Goal: Task Accomplishment & Management: Manage account settings

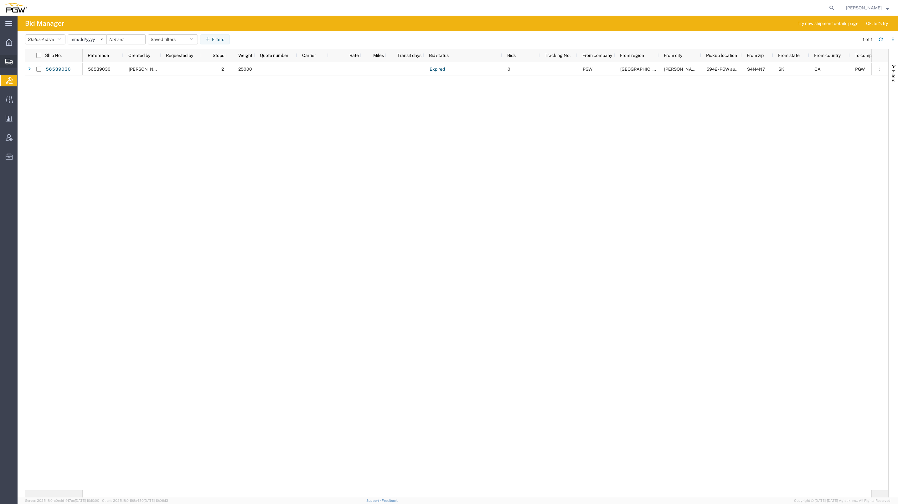
click at [0, 0] on span "Create from Template" at bounding box center [0, 0] width 0 height 0
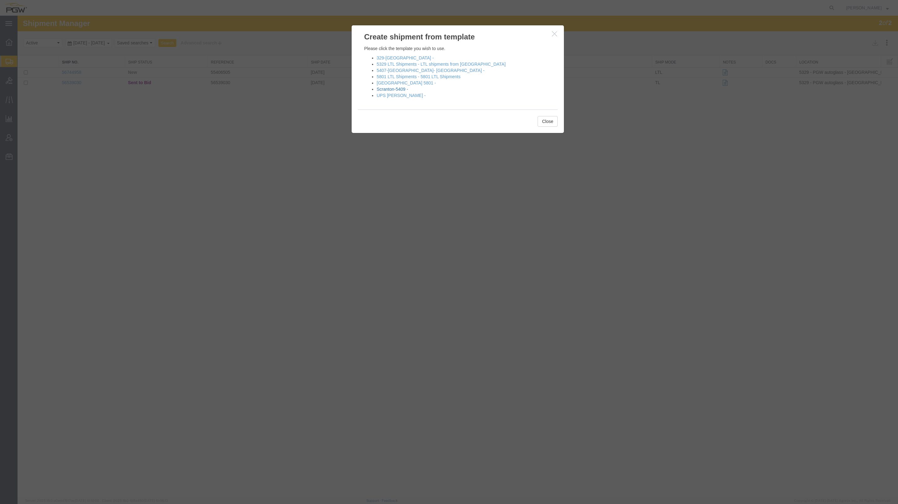
click at [397, 87] on link "Scranton-5409 -" at bounding box center [392, 89] width 31 height 5
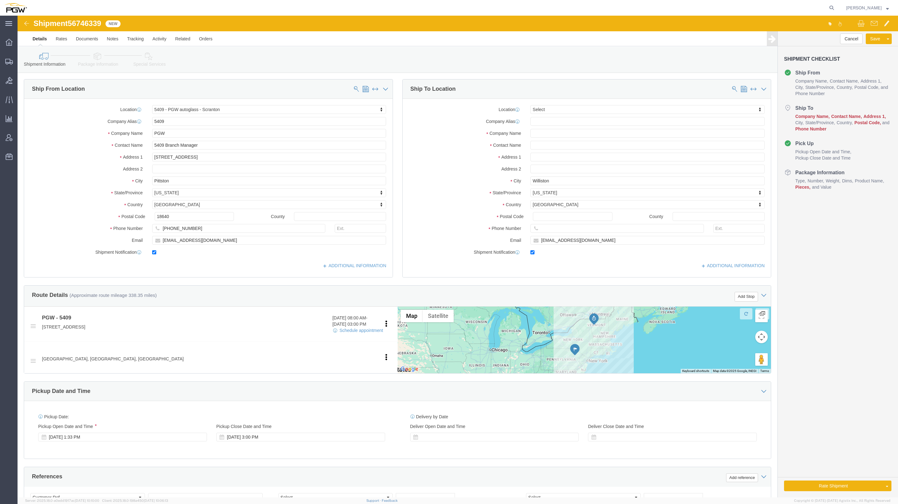
select select "61931"
select select
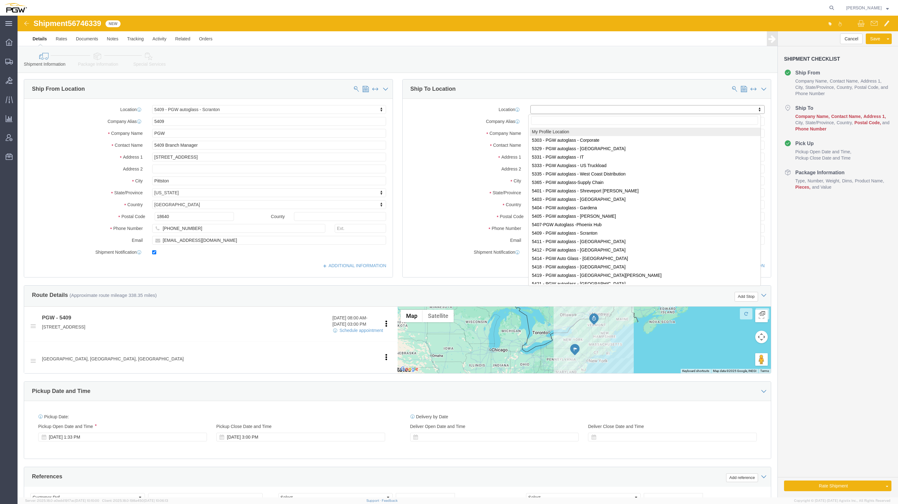
paste input "5559"
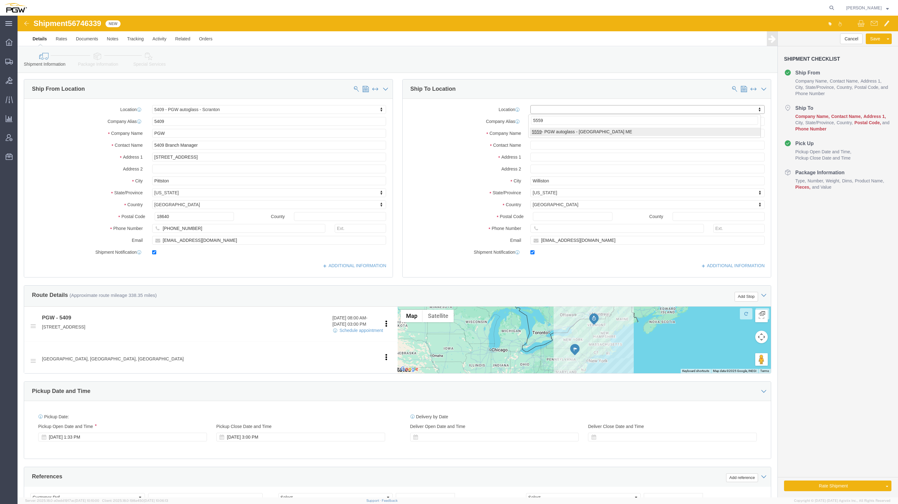
type input "5559"
select select "28369"
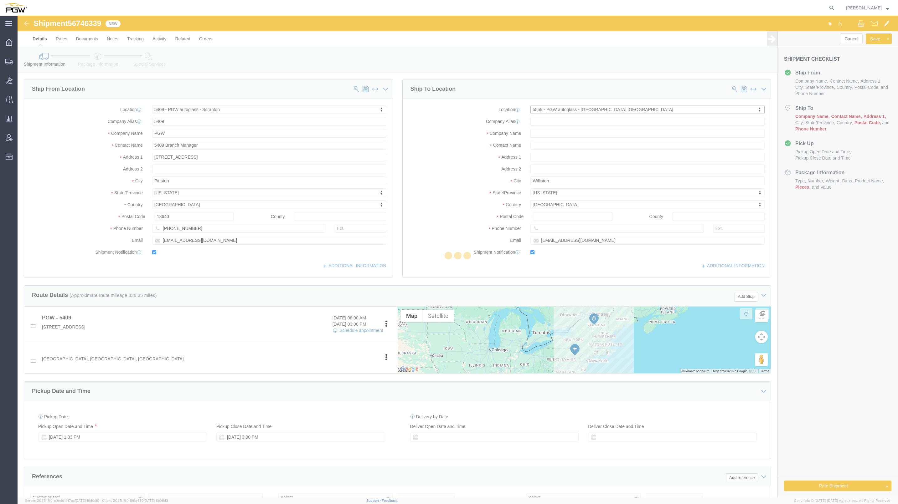
type input "5559"
type input "PGW"
type input "5559 Branch Manager"
type input "2 Karen Drive"
type input "Westbrook"
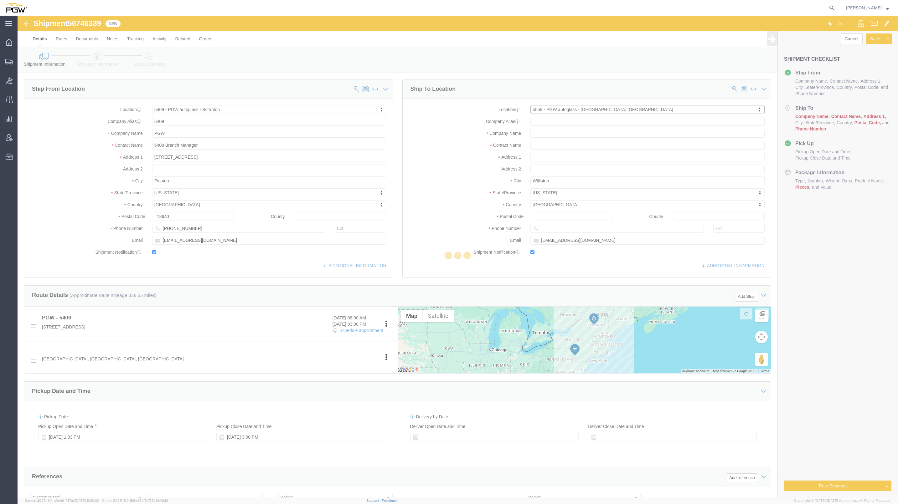
type input "04092"
type input "207-774-5169"
type input "lkqsp_o_pm_5559@pgwag.com"
select select "ME"
drag, startPoint x: 554, startPoint y: 115, endPoint x: 500, endPoint y: 372, distance: 262.6
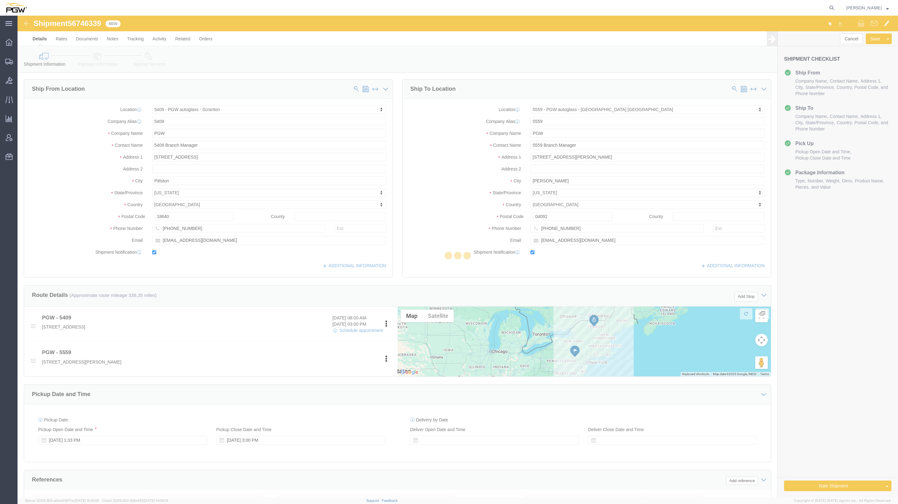
click at [500, 372] on div at bounding box center [458, 257] width 880 height 482
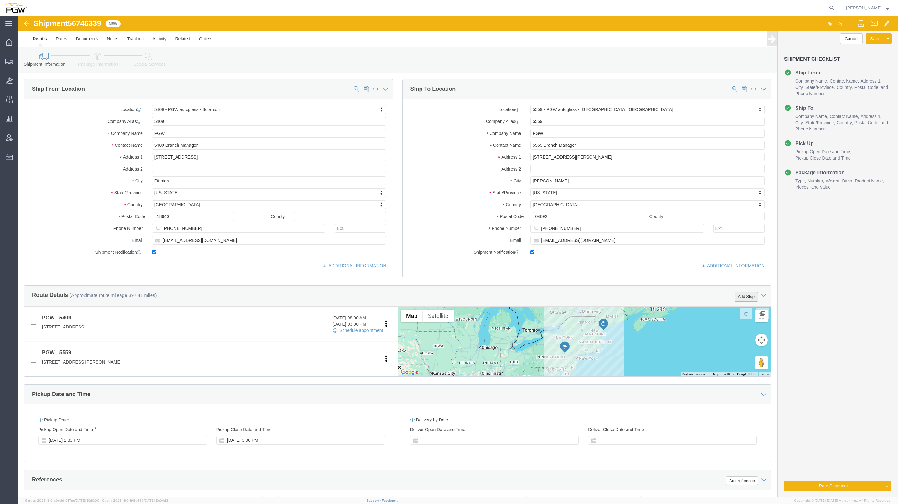
click button "Add Stop"
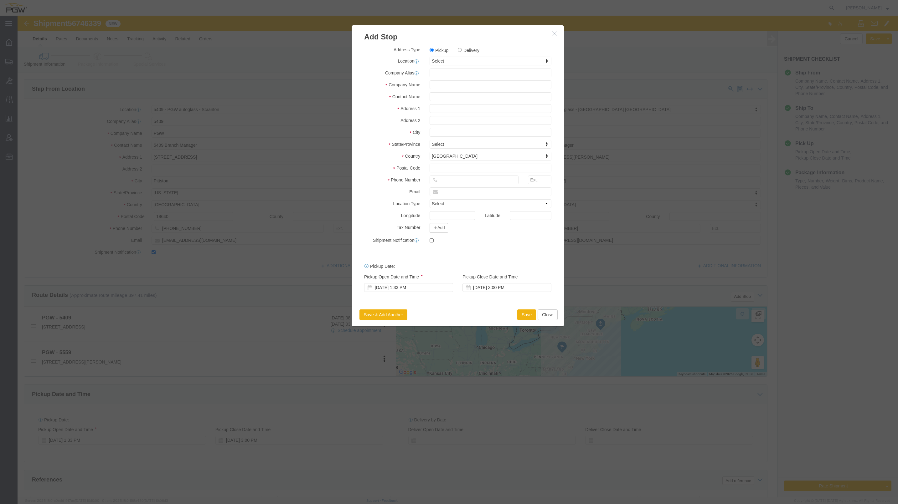
drag, startPoint x: 452, startPoint y: 33, endPoint x: 449, endPoint y: 92, distance: 59.3
click label "Delivery"
click input "Delivery"
radio input "true"
select select
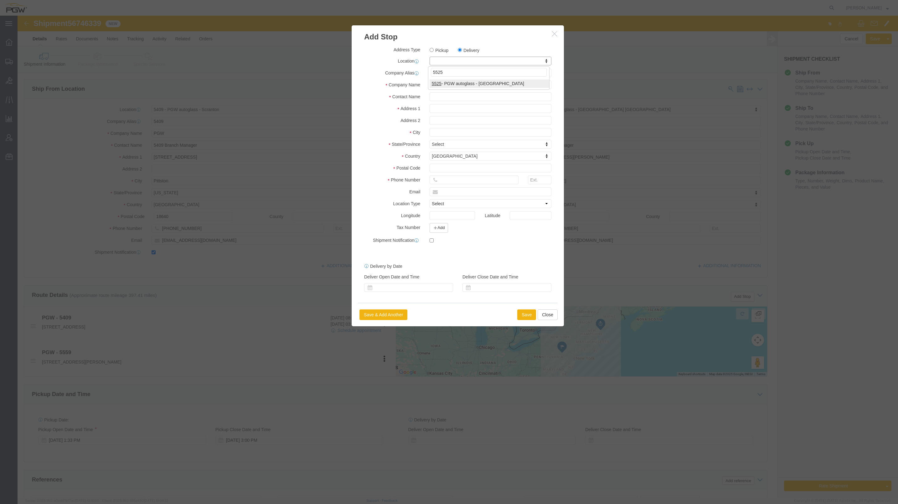
type input "5525"
select select "28353"
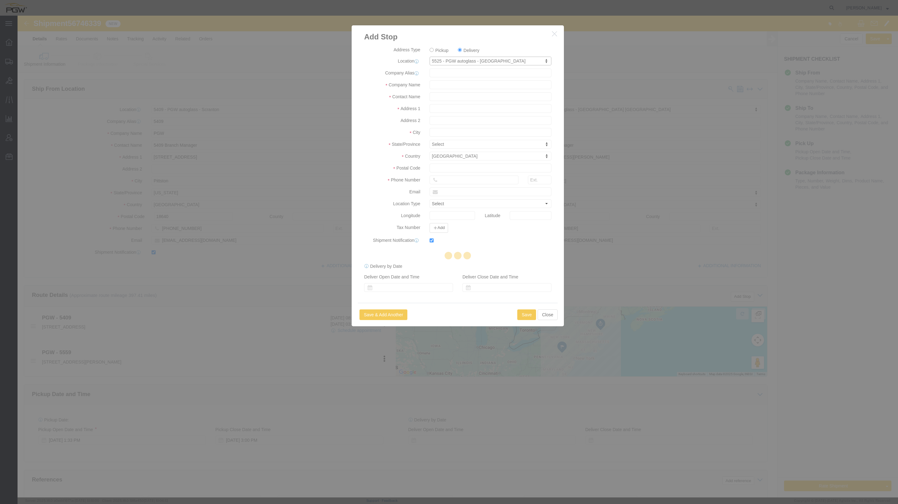
type input "5525"
type input "PGW"
type input "5525 Branch Manager"
type input "15 Tinker Ave"
type input "Londonderry"
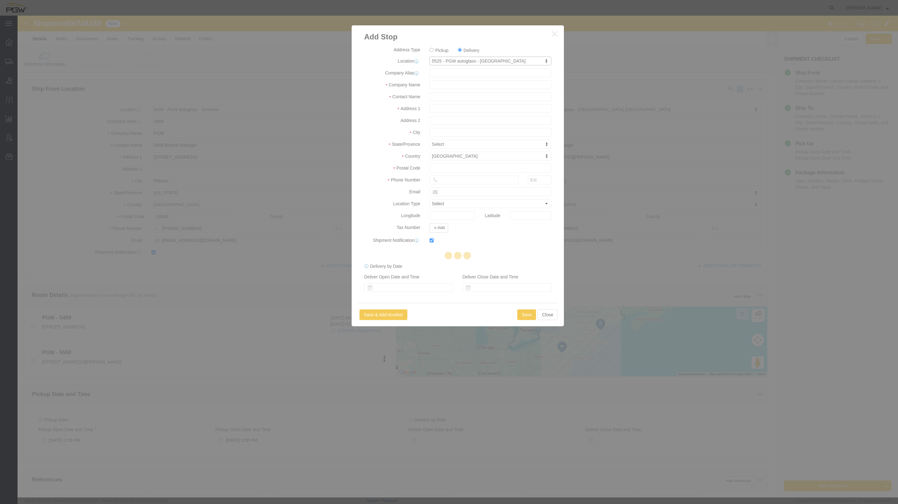
type input "03053"
type input "603-624-5705"
type input "lkqsp_o_pm_5525@pgwag.com"
checkbox input "true"
select select "NH"
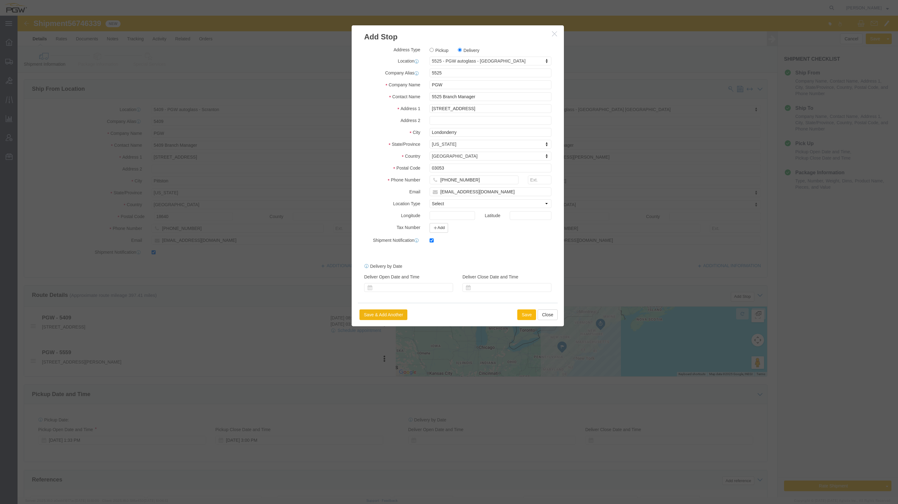
click button "Save"
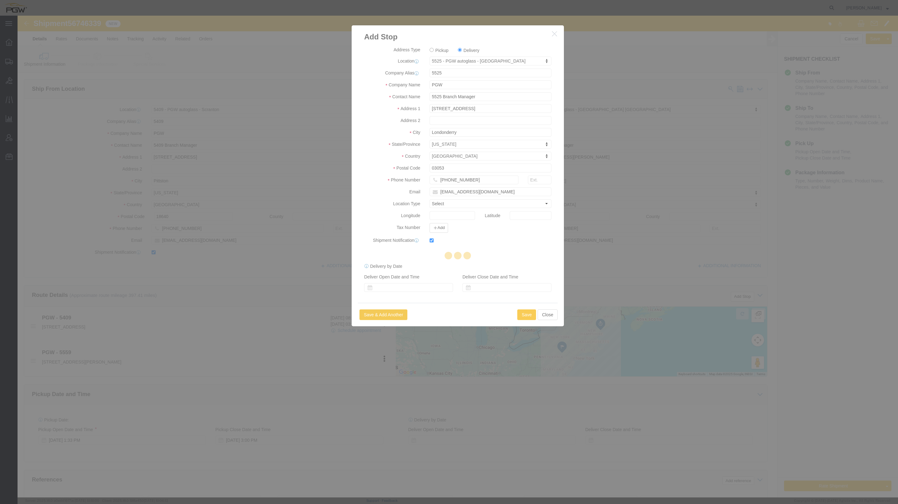
select select "D"
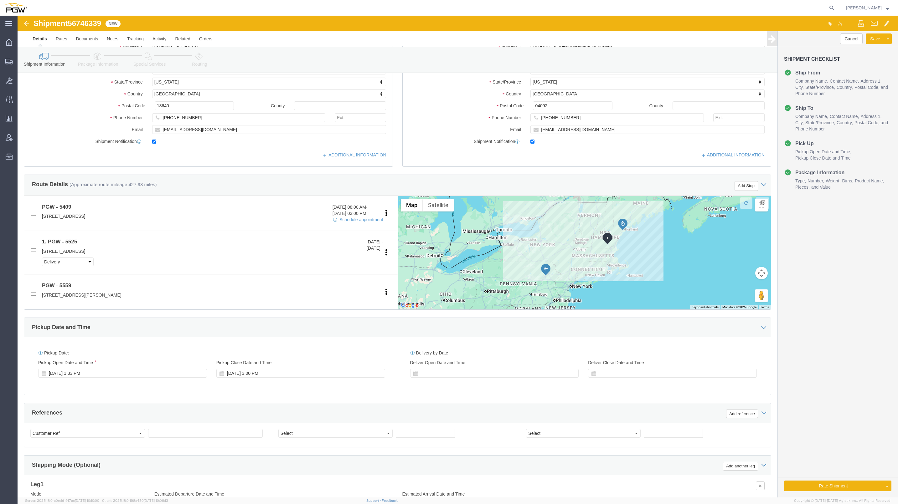
scroll to position [114, 0]
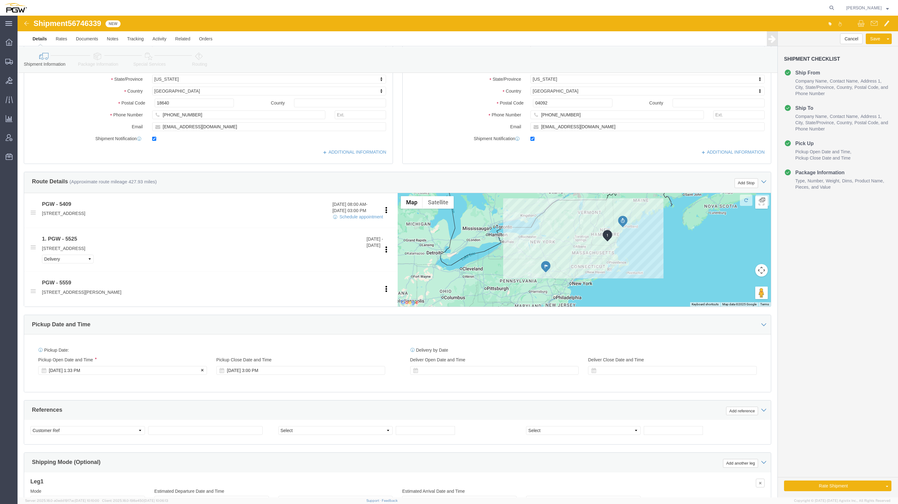
click div "Sep 08 2025 1:33 PM"
click input "1:33 PM"
type input "8:00 AM"
click button "Apply"
click select "Select Account Type Activity ID Airline Appointment Number ASN Batch Request # …"
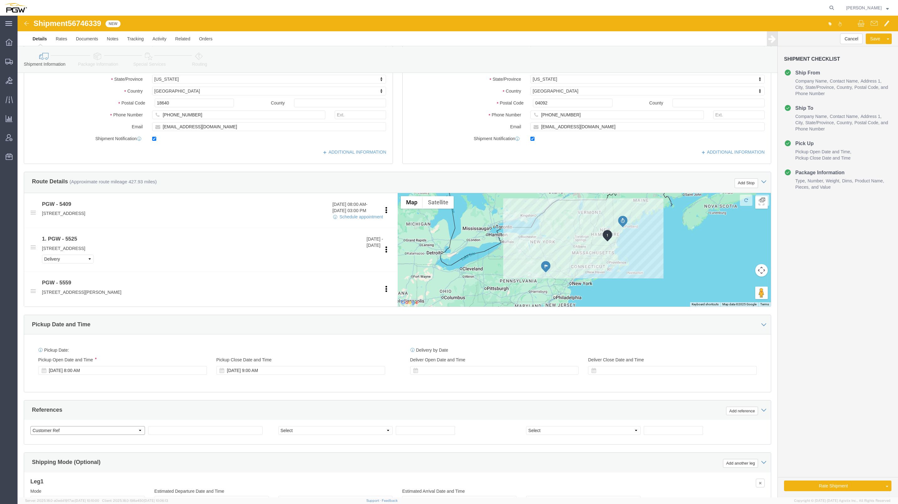
select select "BOL"
click select "Select Account Type Activity ID Airline Appointment Number ASN Batch Request # …"
click span "56746339"
copy span "56746339"
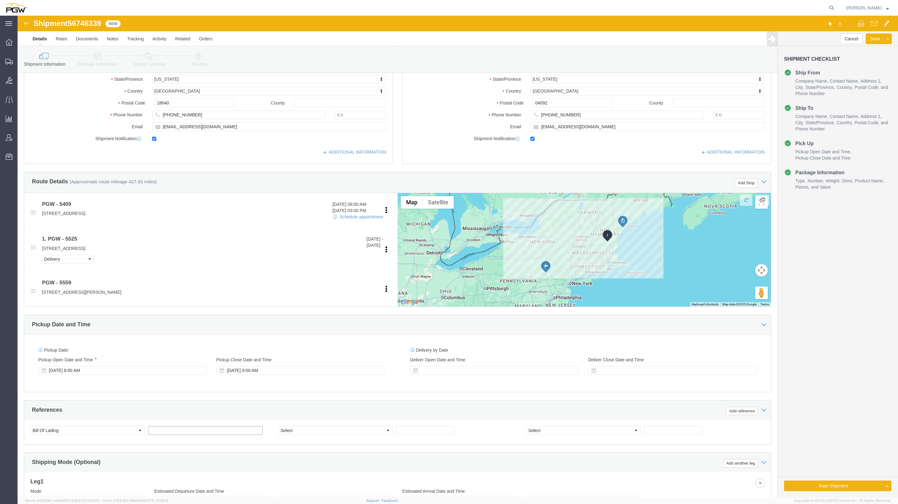
click input "text"
paste input "56746339"
type input "56746339"
click select "Select Account Type Activity ID Airline Appointment Number ASN Batch Request # …"
select select "ORDERNUM"
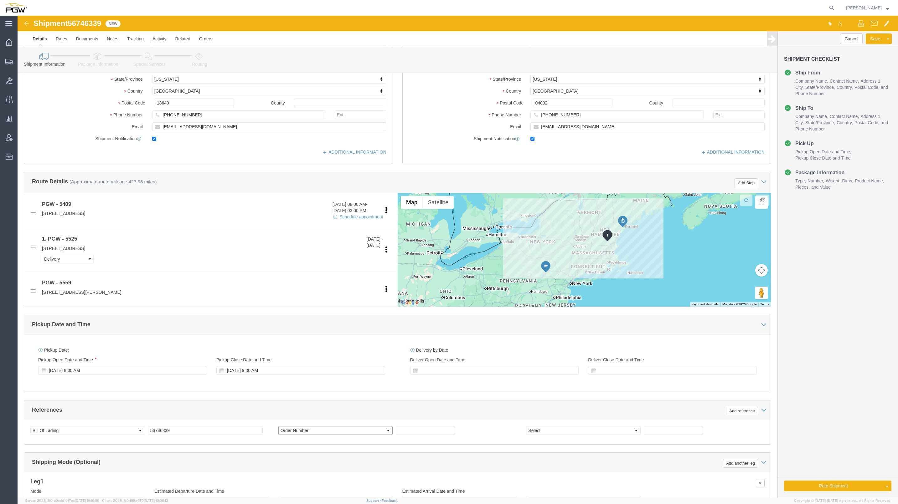
click select "Select Account Type Activity ID Airline Appointment Number ASN Batch Request # …"
click input "text"
paste input "668200"
type input "668200"
click div "Select Account Type Activity ID Airline Appointment Number ASN Batch Request # …"
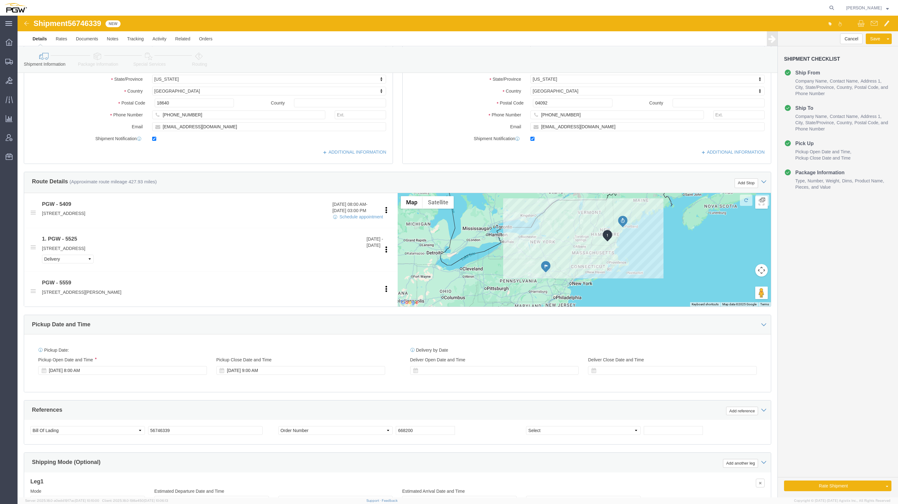
click div "Select Account Type Activity ID Airline Appointment Number ASN Batch Request # …"
click input "text"
paste input "668200"
type input "668199"
click select "Select Account Type Activity ID Airline Appointment Number ASN Batch Request # …"
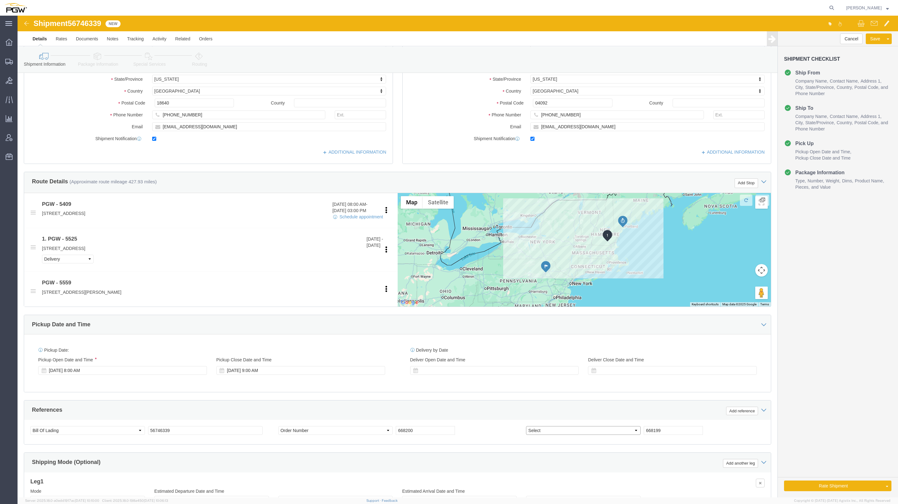
select select "ORDERNUM"
click select "Select Account Type Activity ID Airline Appointment Number ASN Batch Request # …"
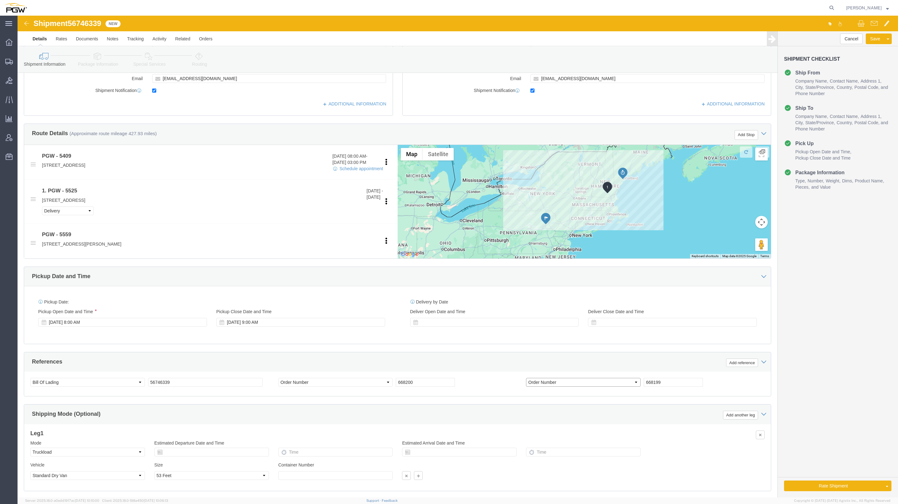
scroll to position [203, 0]
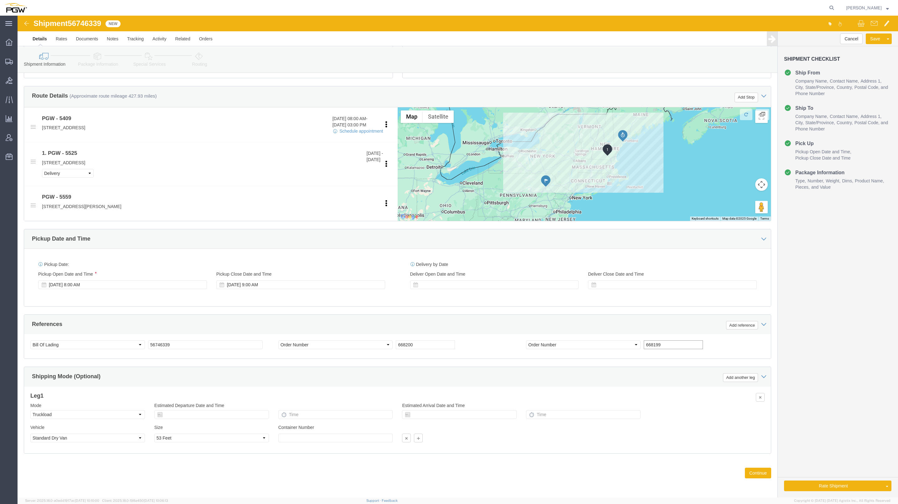
click input "668199"
type input "668194"
click button "Continue"
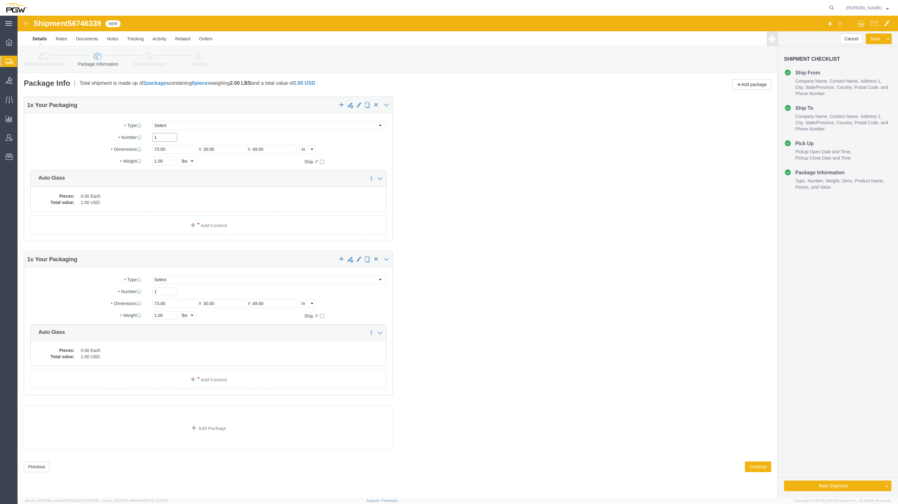
drag, startPoint x: 152, startPoint y: 122, endPoint x: 128, endPoint y: 116, distance: 24.7
click div "Package Type Select Bale(s) Basket(s) Bolt(s) Bottle(s) Buckets Bulk Bundle(s) …"
type input "20"
click input "1"
type input "19"
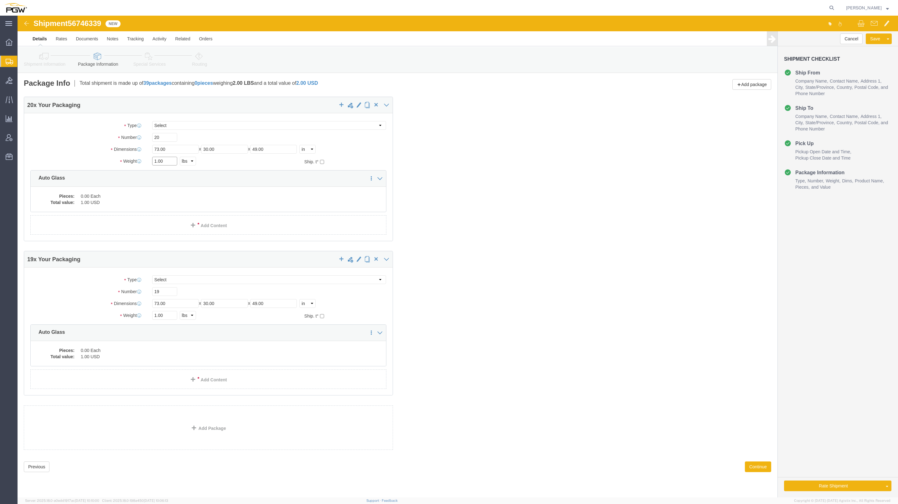
drag, startPoint x: 140, startPoint y: 146, endPoint x: 130, endPoint y: 147, distance: 9.8
click div "1.00 Select kgs lbs"
paste input "6343"
type input "16343.00"
drag, startPoint x: 139, startPoint y: 299, endPoint x: 130, endPoint y: 297, distance: 9.0
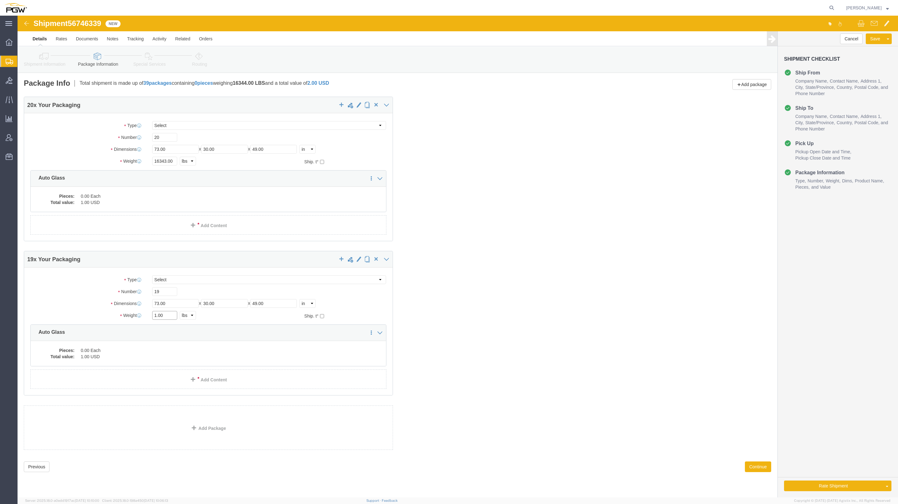
click div "1.00 Select kgs lbs"
paste input "3788"
type input "13788.00"
click dd "0.00 Each"
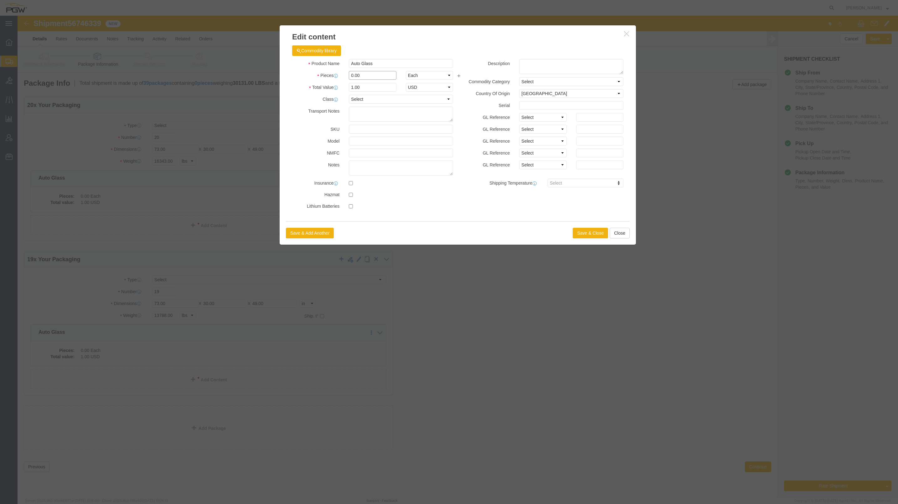
drag, startPoint x: 337, startPoint y: 58, endPoint x: 329, endPoint y: 56, distance: 7.7
click div "0.00"
type input "20.00"
type input "20"
click button "Save & Close"
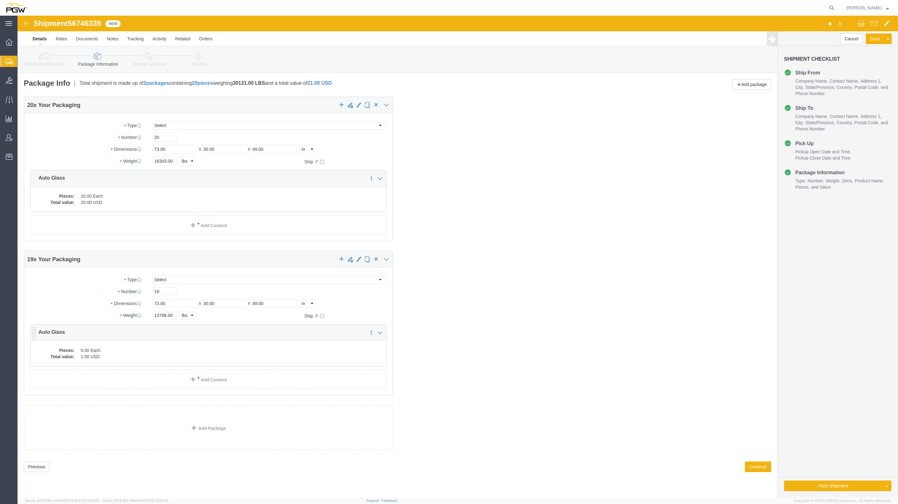
click dd "0.00 Each"
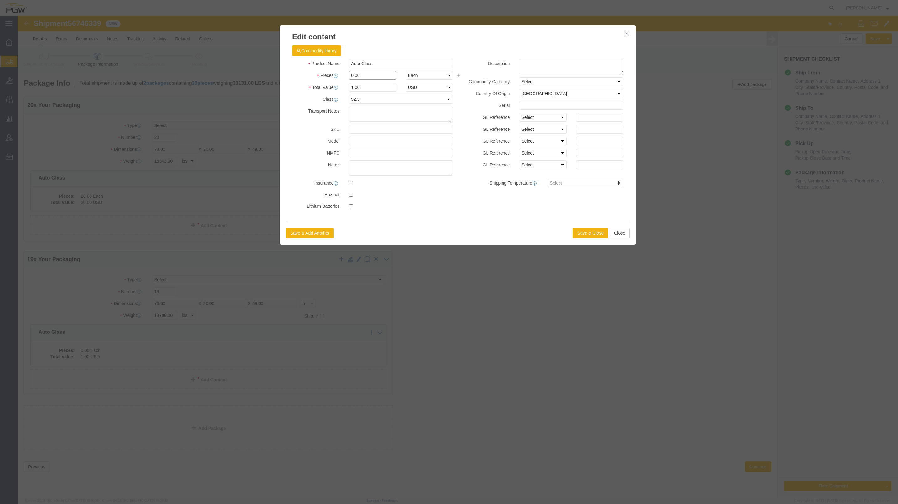
click input "0.00"
drag, startPoint x: 335, startPoint y: 59, endPoint x: 331, endPoint y: 56, distance: 4.5
click div "0.00"
click input "0.00"
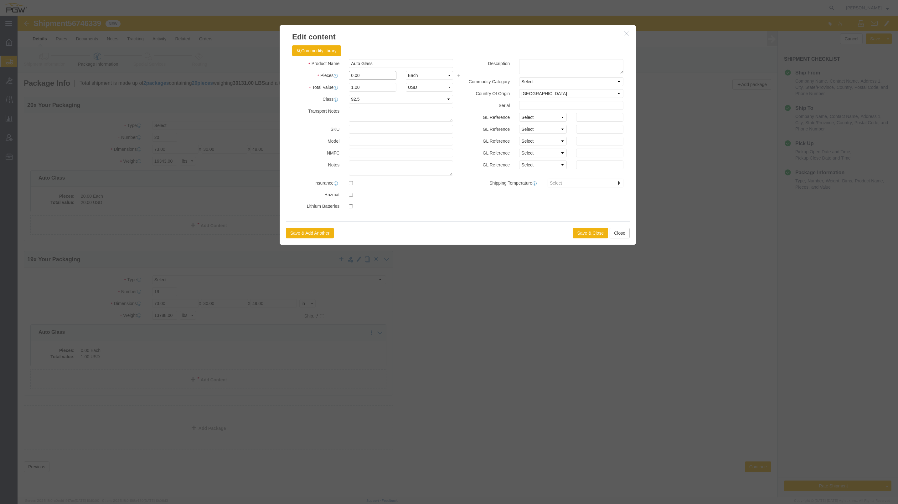
click input "0.00"
click div "Product Name Auto Glass Pieces 0.00 Select Bag Barrels 100Board Feet Bottle Box…"
click input "0.00"
type input "19.00"
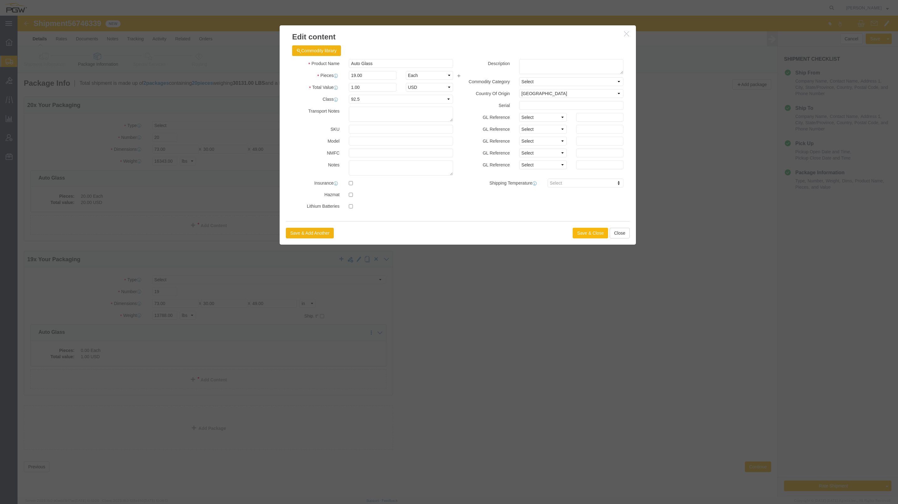
type input "19"
click button "Save & Close"
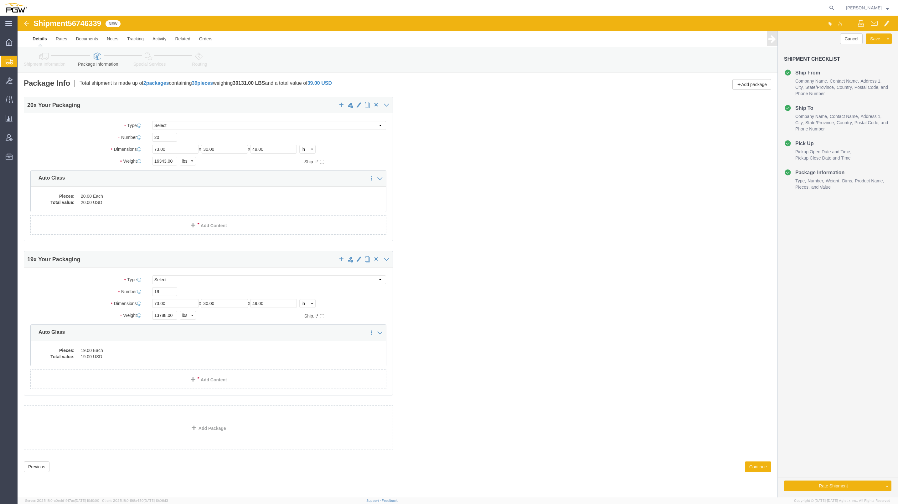
click span "56746339"
copy span "56746339"
click button "Continue"
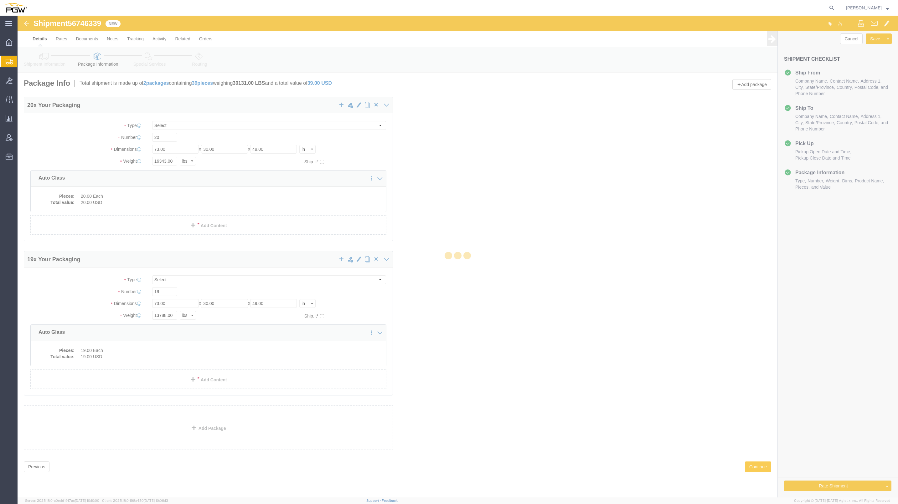
select select
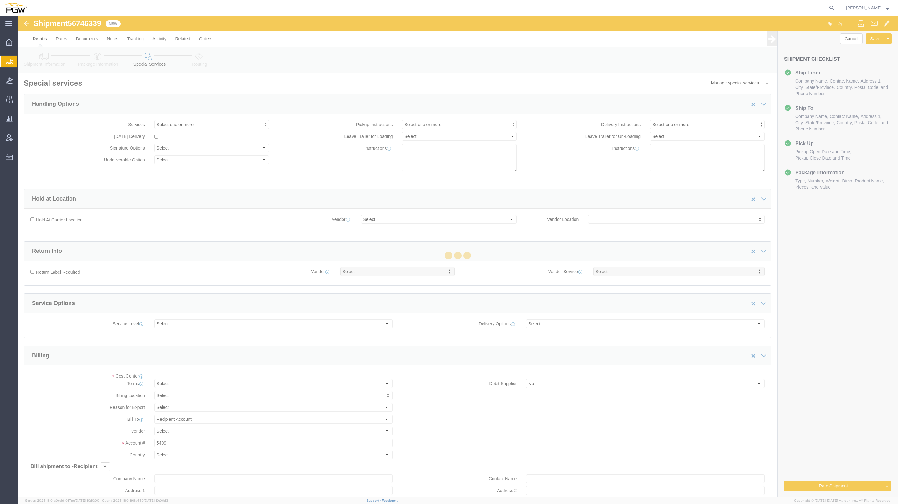
select select "COSTCENTER"
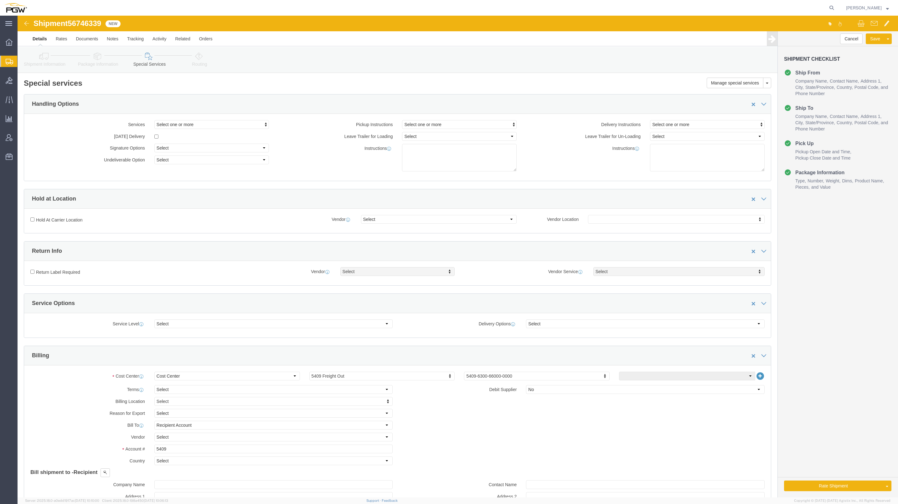
click link "Routing"
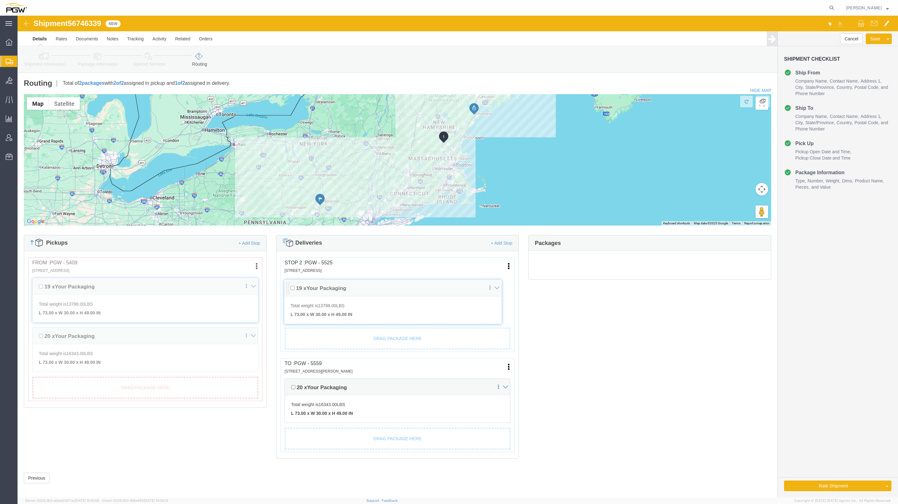
drag, startPoint x: 525, startPoint y: 258, endPoint x: 268, endPoint y: 273, distance: 257.8
click div "Pickups + Add Stop From : PGW - 5409 125 Enterprise Way, Pittston, PA, 18640, U…"
click link "Rate And Autotender"
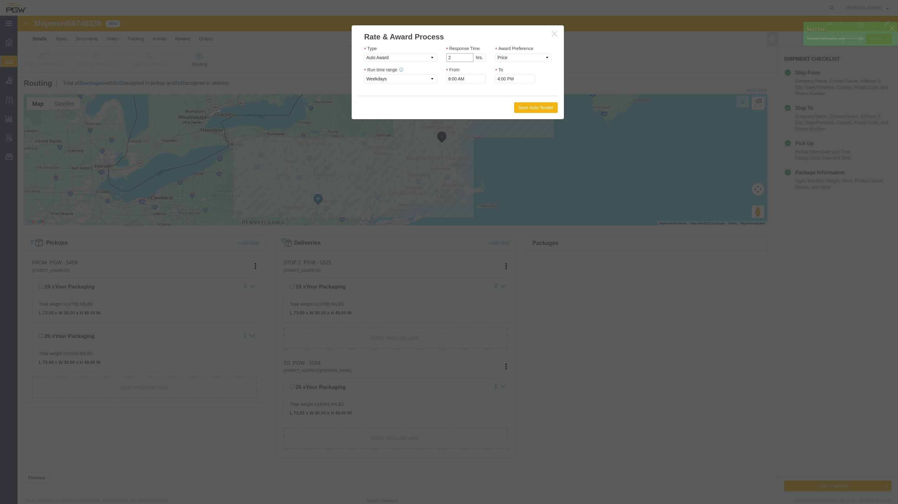
type input "2"
click input "2"
click select "Price Carrier Rank"
select select "LANE_RANK"
click select "Price Carrier Rank"
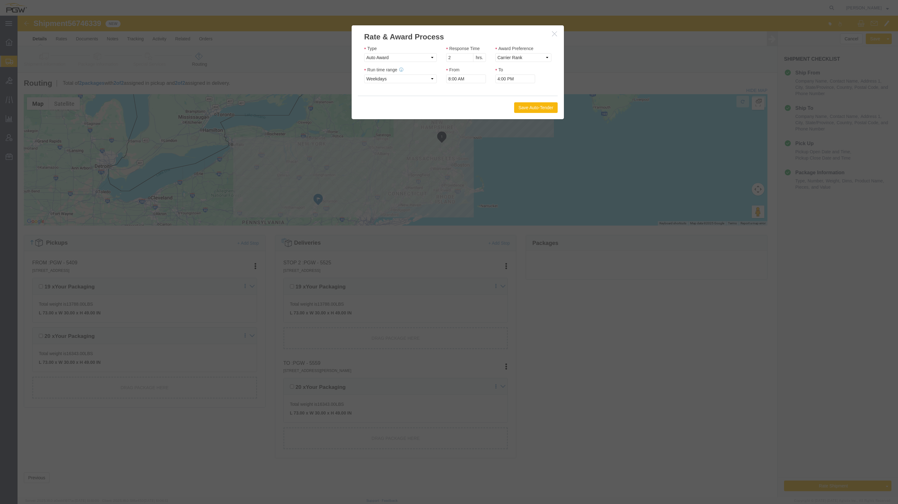
click button "Save Auto-Tender"
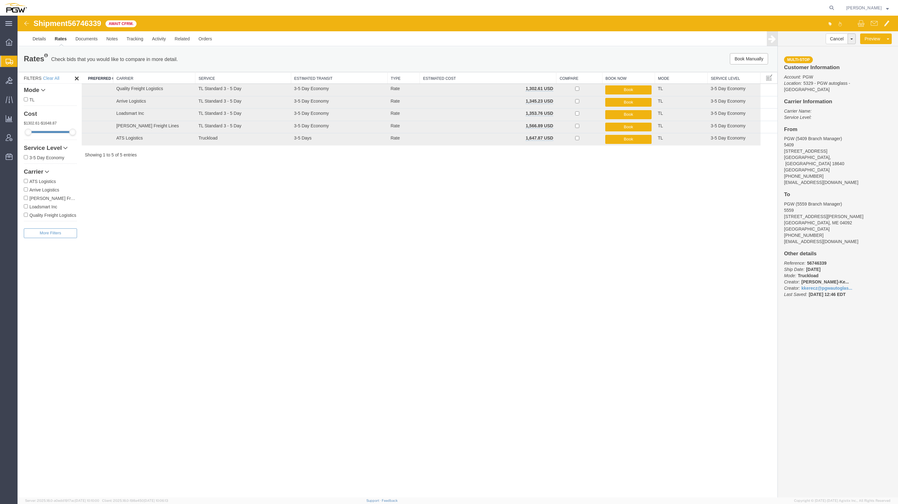
click at [0, 0] on span "Create from Template" at bounding box center [0, 0] width 0 height 0
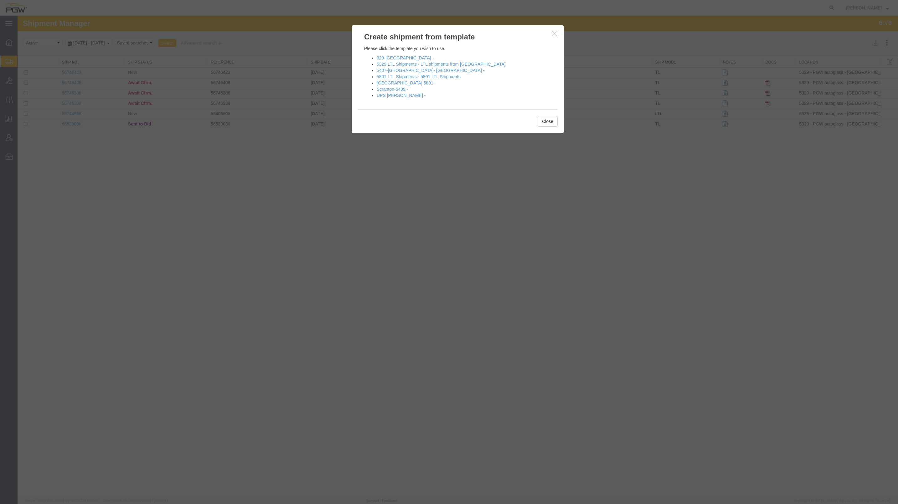
click at [396, 86] on li "Scranton-5409 -" at bounding box center [464, 89] width 175 height 6
click at [396, 87] on link "Scranton-5409 -" at bounding box center [392, 89] width 31 height 5
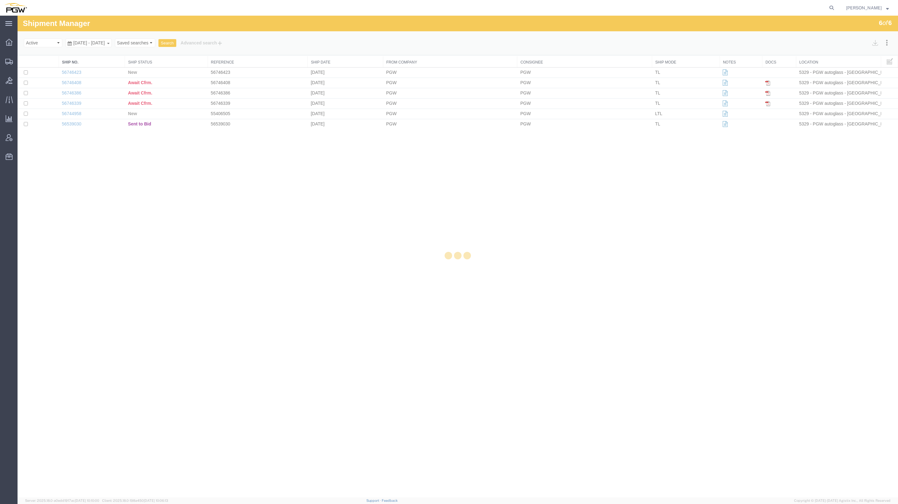
select select "61931"
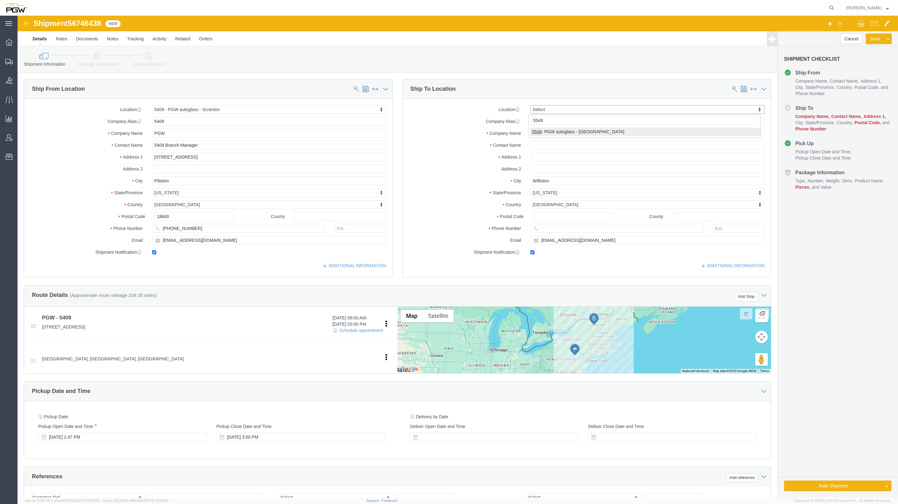
type input "5549"
select select "28365"
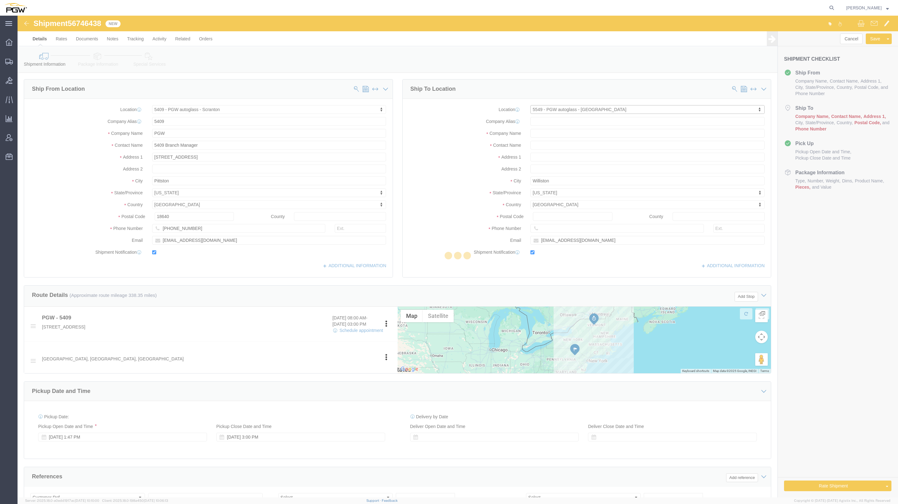
type input "5549"
type input "PGW"
type input "5549 Branch Manager"
type input "15 Perwal St"
type input "Westwood"
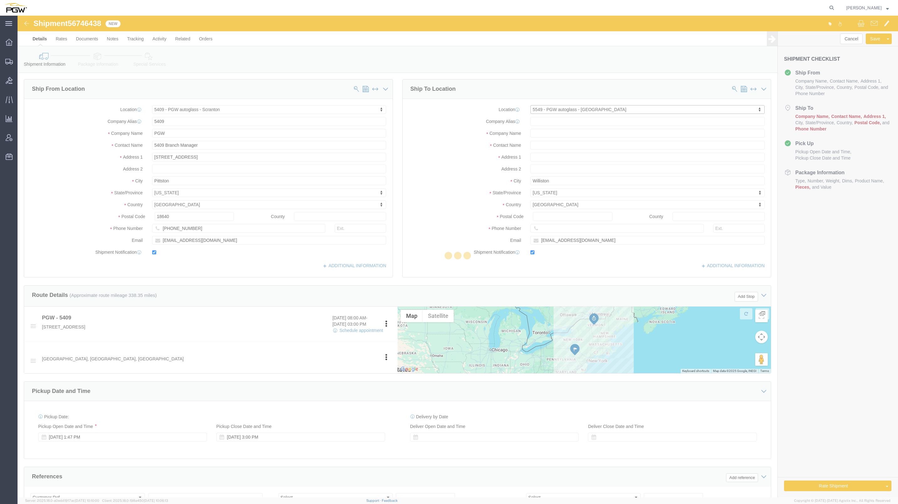
type input "02090"
type input "781-461-4519"
type input "lkqsp_o_pm_5549@pgwag.com"
select select "MA"
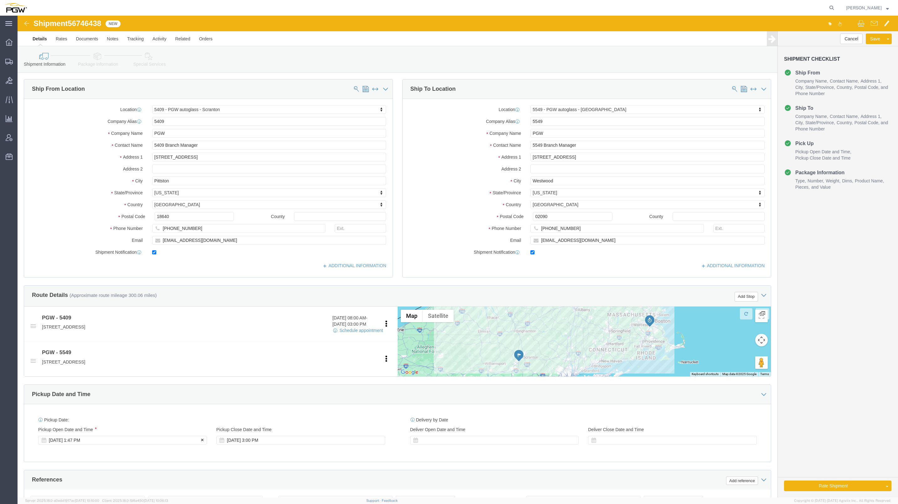
click div "Sep 08 2025 1:47 PM"
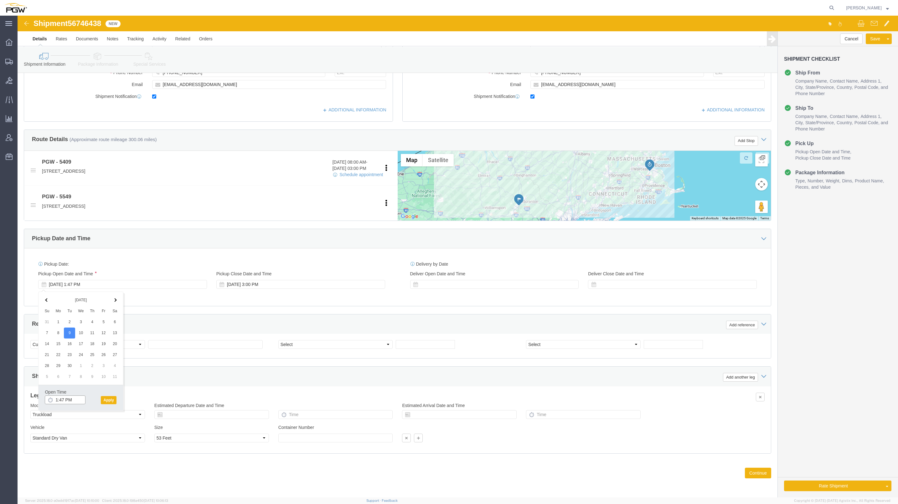
click input "1:47 PM"
type input "9:00 AM"
click button "Apply"
click select "Select Account Type Activity ID Airline Appointment Number ASN Batch Request # …"
select select "BOL"
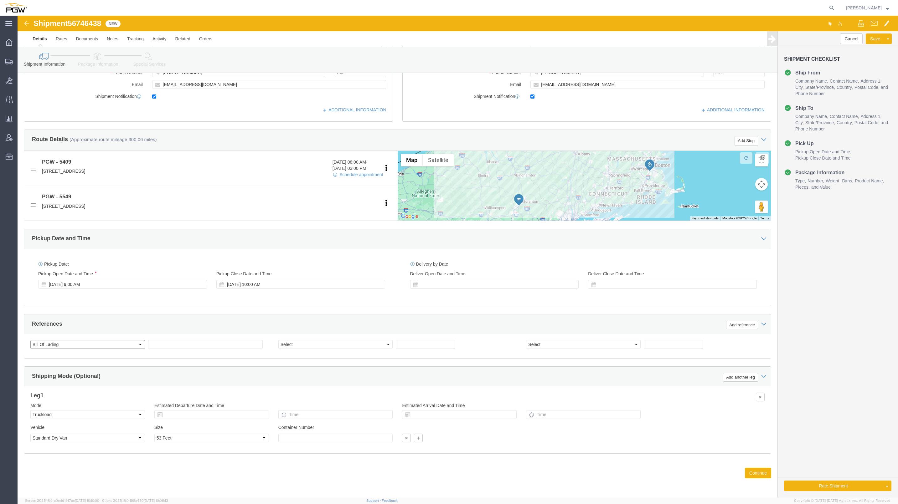
click select "Select Account Type Activity ID Airline Appointment Number ASN Batch Request # …"
click span "56746438"
copy span "56746438"
click div "Select Account Type Activity ID Airline Appointment Number ASN Batch Request # …"
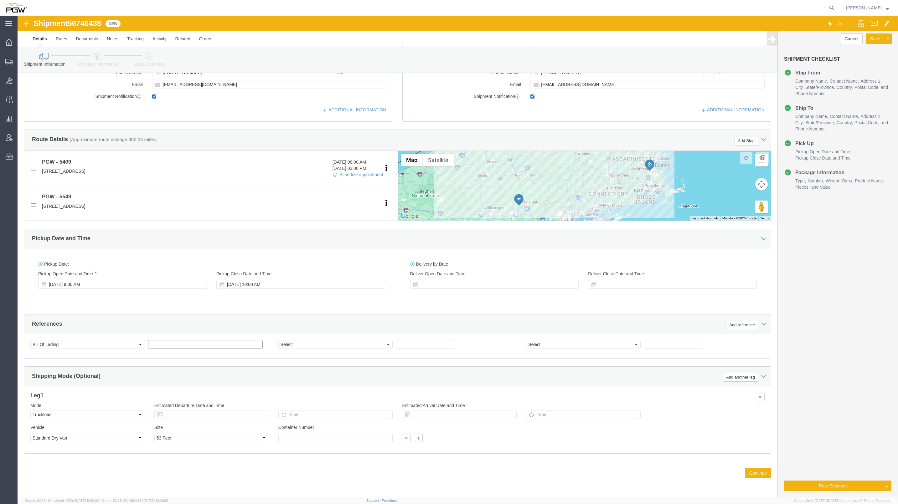
click input "text"
paste input "56746438"
type input "56746438"
click select "Select Account Type Activity ID Airline Appointment Number ASN Batch Request # …"
select select "ORDERNUM"
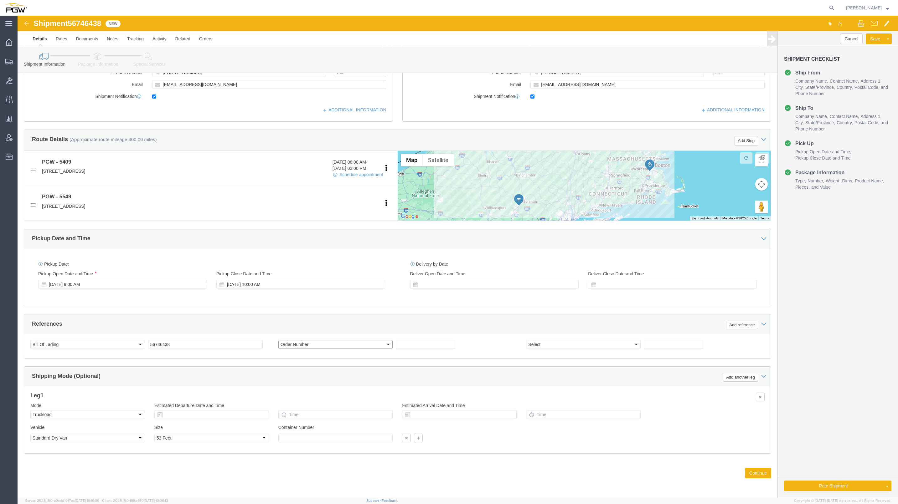
click select "Select Account Type Activity ID Airline Appointment Number ASN Batch Request # …"
click input "text"
paste input "668199"
type input "668199"
click button "Continue"
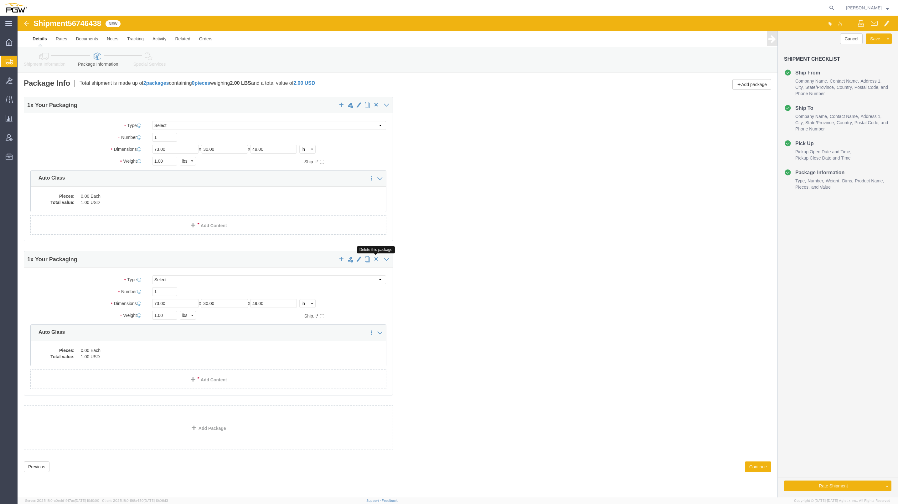
click span "button"
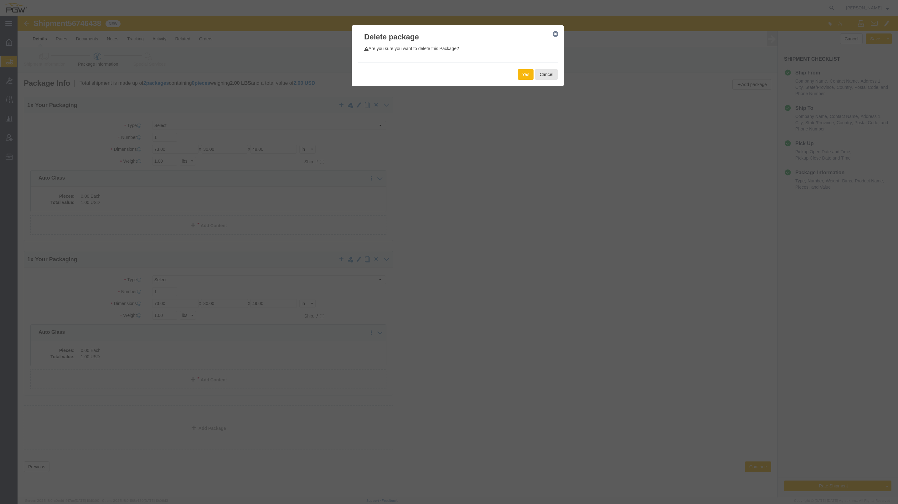
click button "Yes"
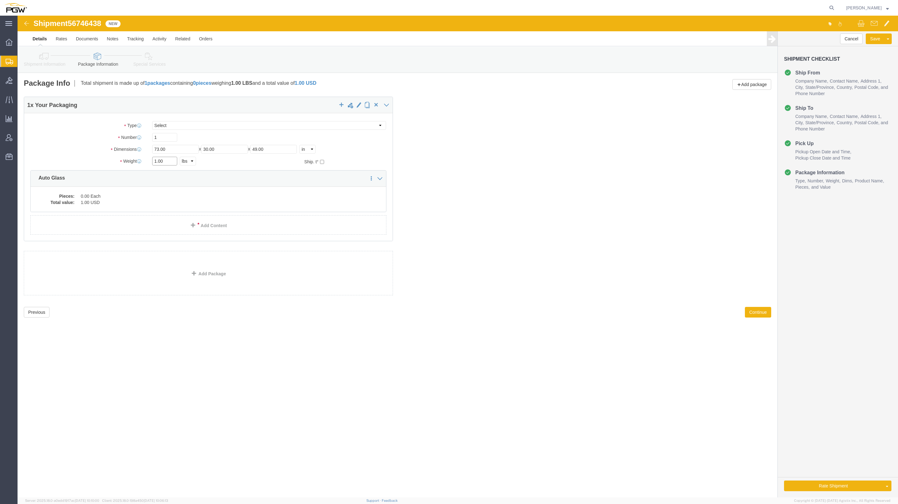
drag, startPoint x: 139, startPoint y: 144, endPoint x: 132, endPoint y: 142, distance: 7.2
click div "1.00 Select kgs lbs"
paste input "27242"
type input "27242.00"
click input "1"
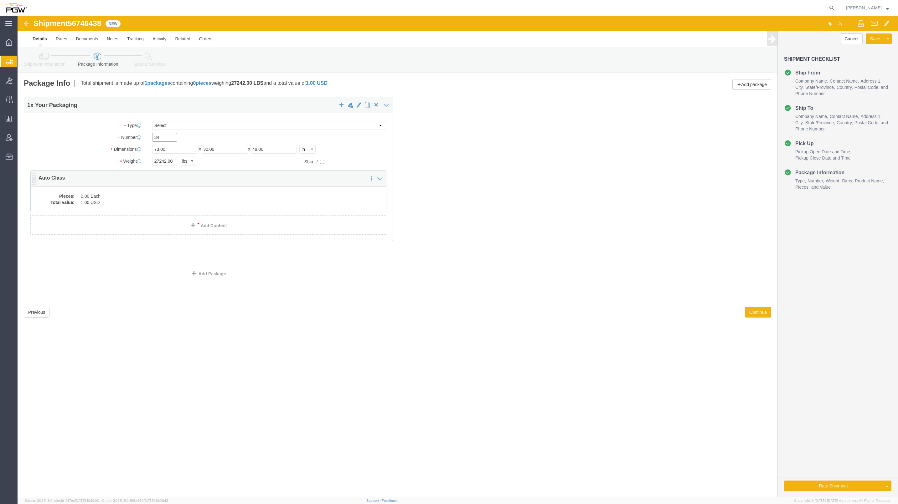
type input "34"
click div "Pieces: 0.00 Each Total value: 1.00 USD"
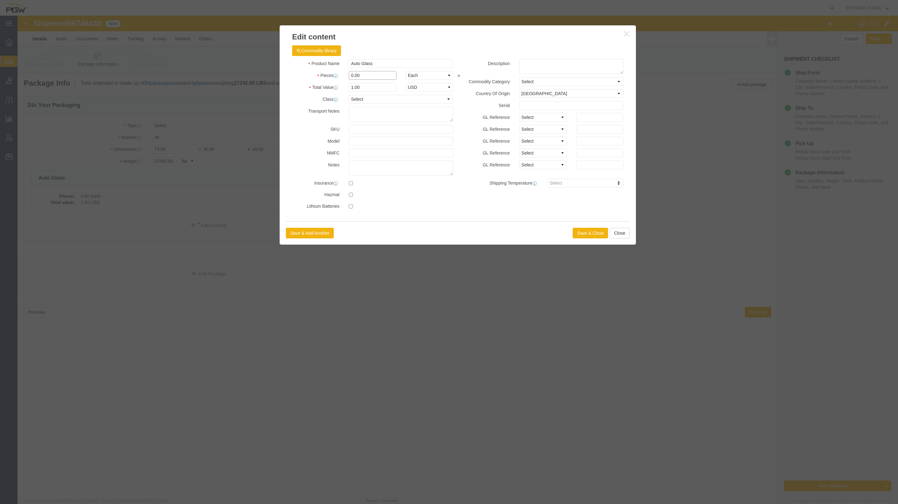
drag, startPoint x: 335, startPoint y: 61, endPoint x: 325, endPoint y: 58, distance: 10.2
click div "Pieces 0.00 Select Bag Barrels 100Board Feet Bottle Box Blister Pack Carats Can…"
type input "34.00"
type input "34"
click button "Save & Close"
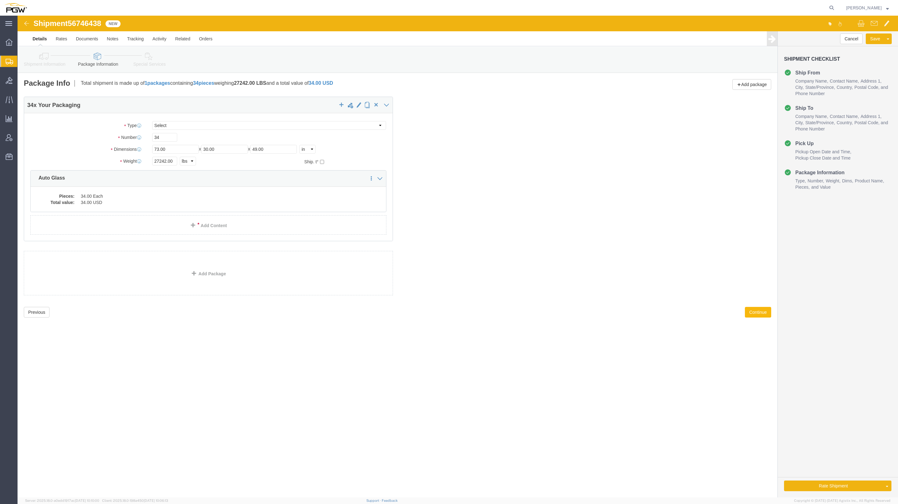
click button "Continue"
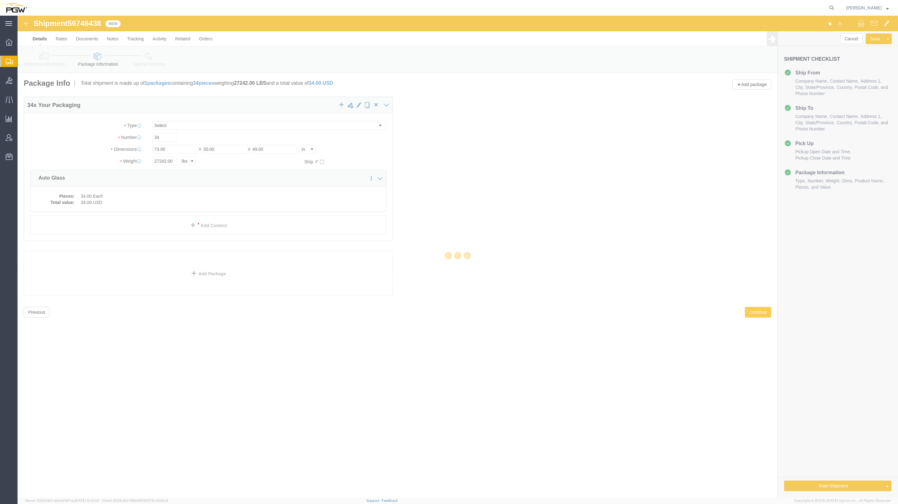
select select
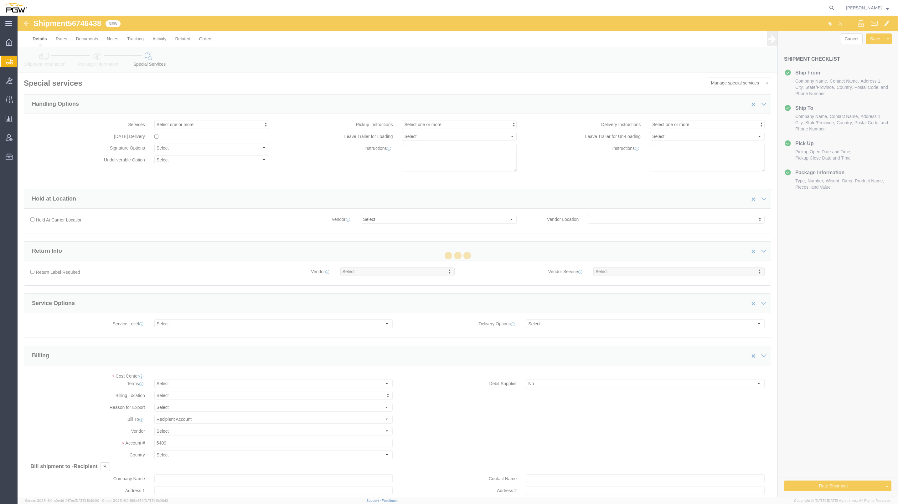
select select "COSTCENTER"
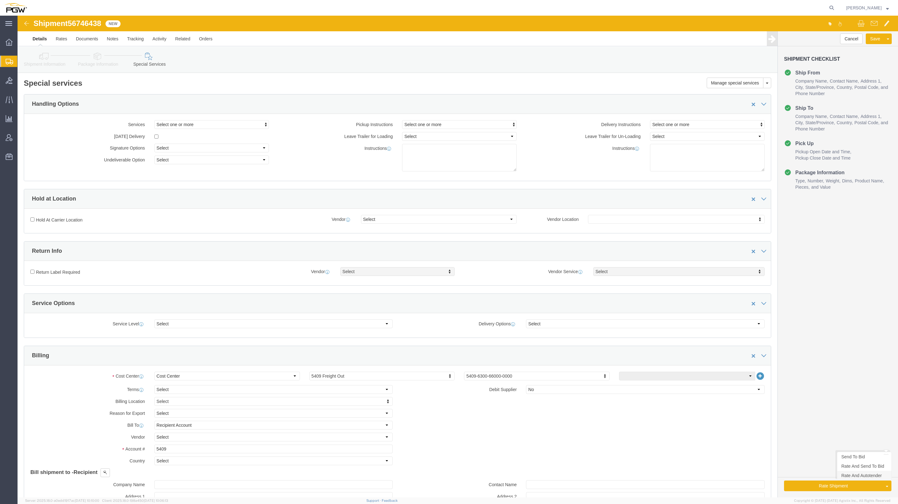
click link "Rate And Autotender"
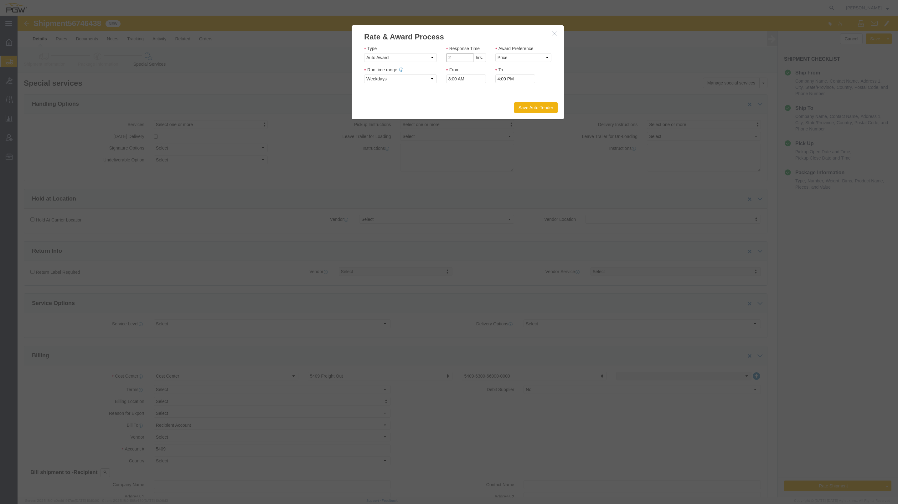
type input "2"
click input "2"
click select "Price Carrier Rank"
select select "LANE_RANK"
click select "Price Carrier Rank"
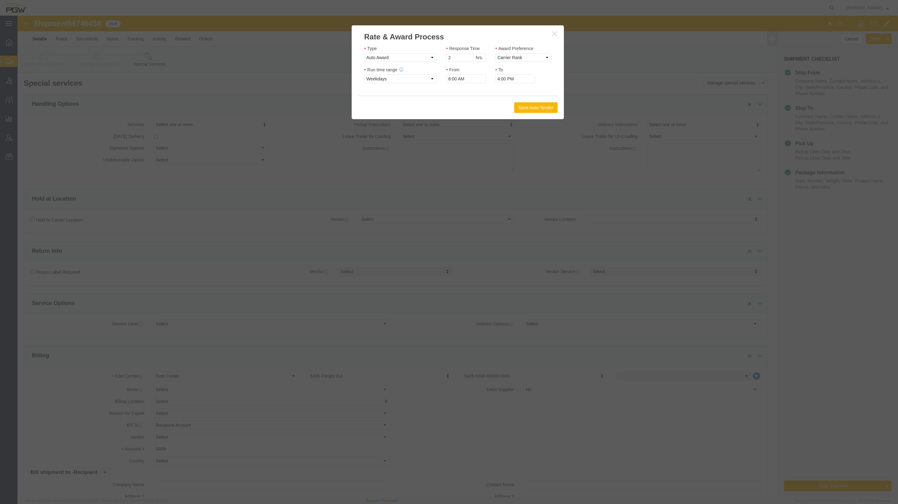
click button "Save Auto-Tender"
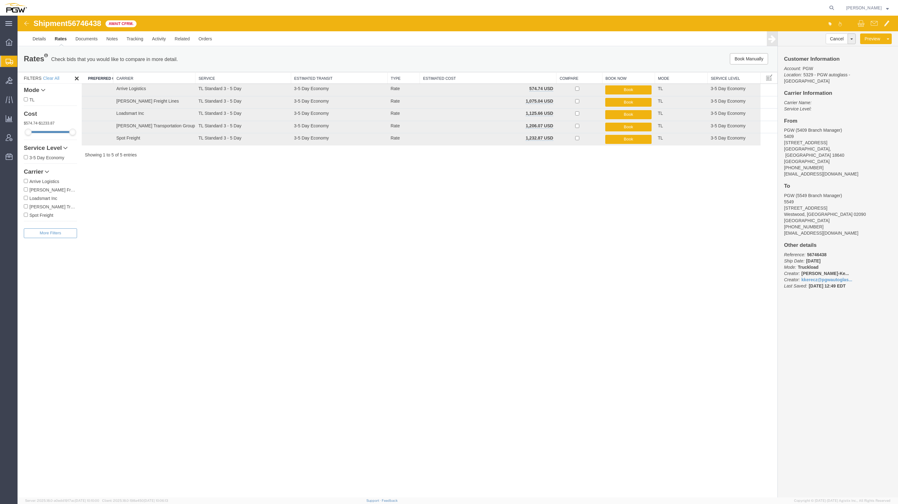
click at [93, 29] on div "Shipment 56746438 5 of 5 Await Cfrm." at bounding box center [238, 25] width 440 height 12
click at [93, 28] on div "Shipment 56746438 5 of 5 Await Cfrm." at bounding box center [238, 25] width 440 height 12
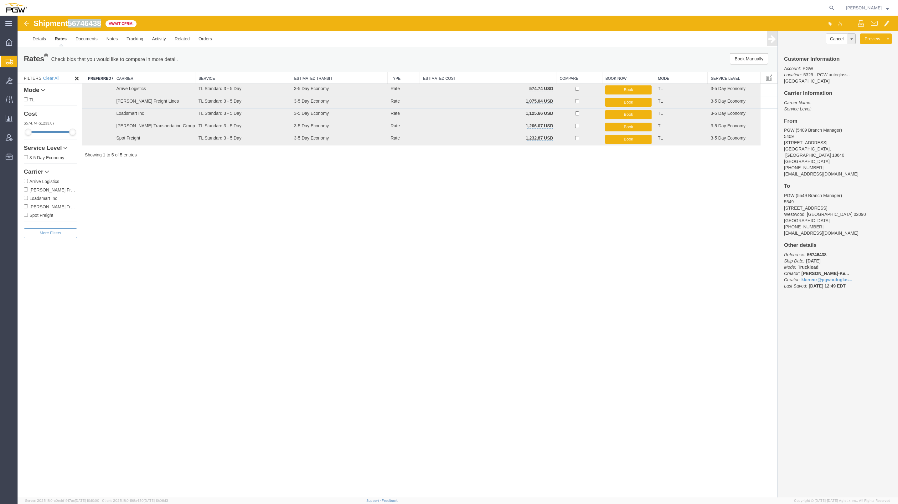
copy span "56746438"
click at [827, 7] on icon at bounding box center [831, 7] width 9 height 9
click at [761, 9] on input "search" at bounding box center [732, 7] width 190 height 15
paste input "56731842"
type input "56731842"
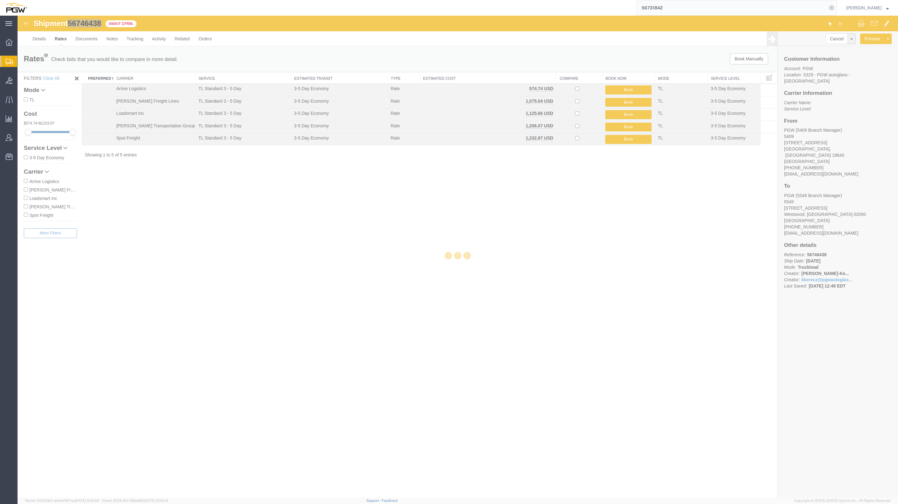
click at [721, 6] on input "56731842" at bounding box center [732, 7] width 190 height 15
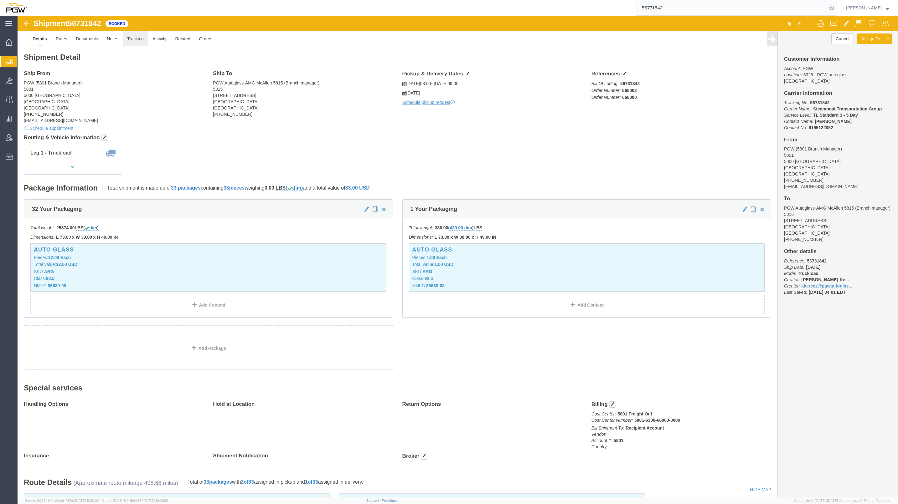
click link "Tracking"
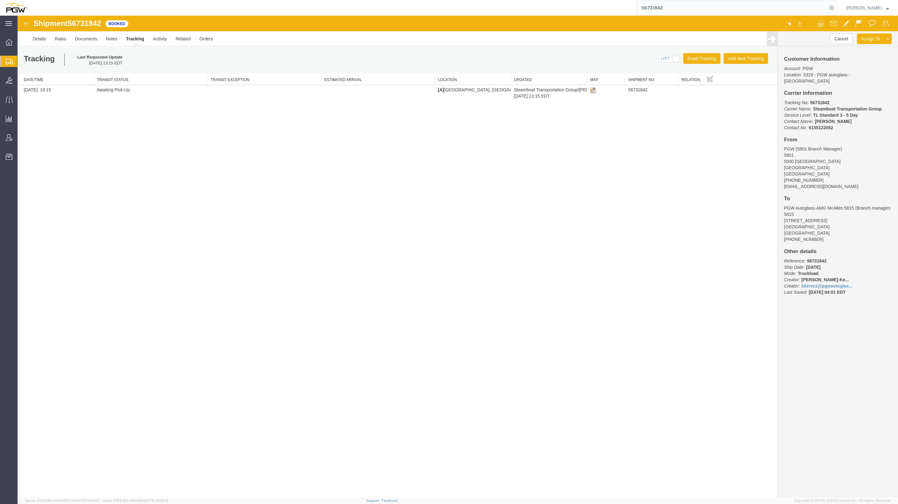
click at [823, 119] on b "Jeremy" at bounding box center [833, 121] width 37 height 5
drag, startPoint x: 823, startPoint y: 112, endPoint x: 836, endPoint y: 151, distance: 41.0
click at [836, 151] on address "PGW (5801 Branch Manager) 5801 5000 South Freeway Fort Worth, TX 76115 United S…" at bounding box center [838, 168] width 108 height 44
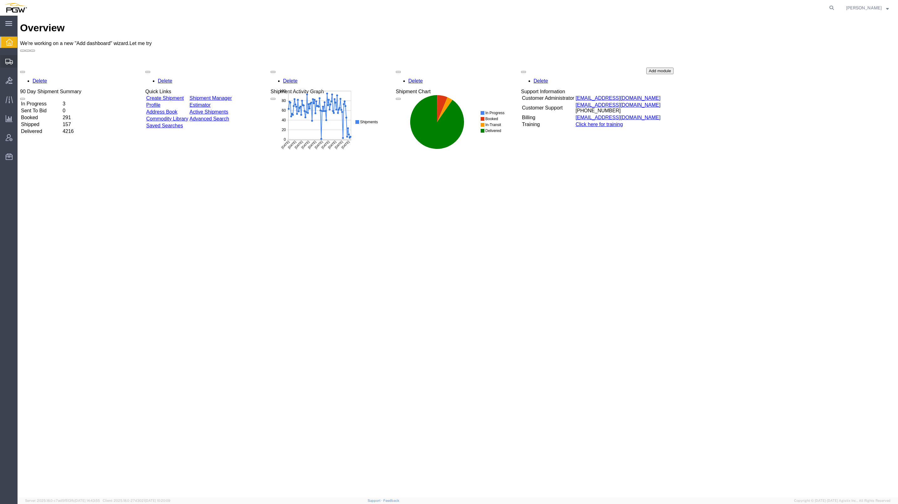
click at [0, 0] on span "Create from Template" at bounding box center [0, 0] width 0 height 0
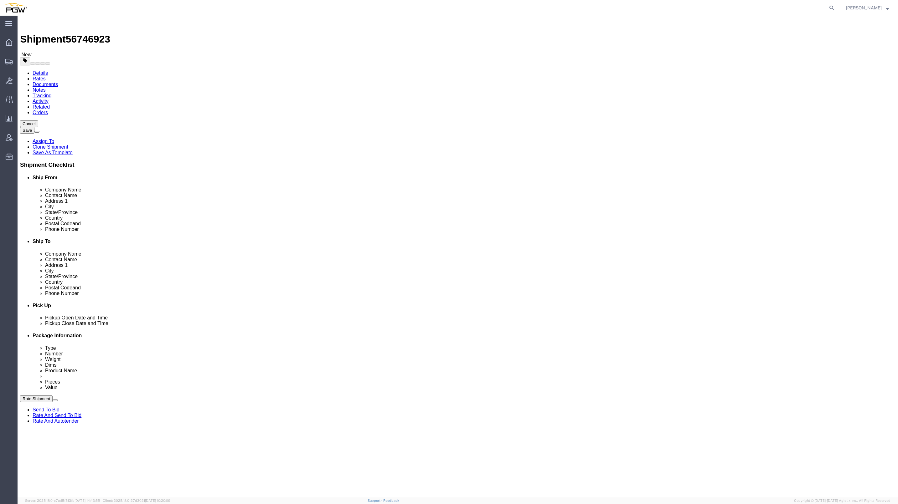
select select "62891"
select select
paste input "452"
type input "452"
select select "28299"
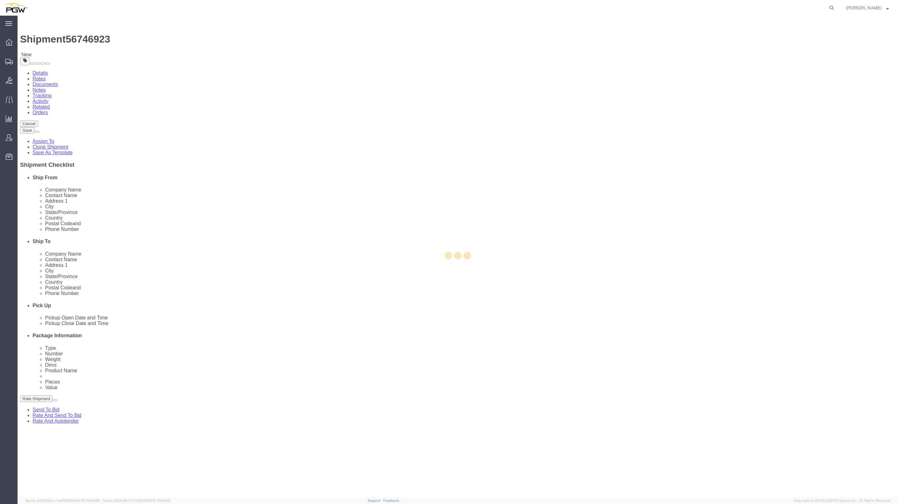
type input "5452"
type input "78728"
type input "[PHONE_NUMBER]"
type input "[EMAIL_ADDRESS][DOMAIN_NAME]"
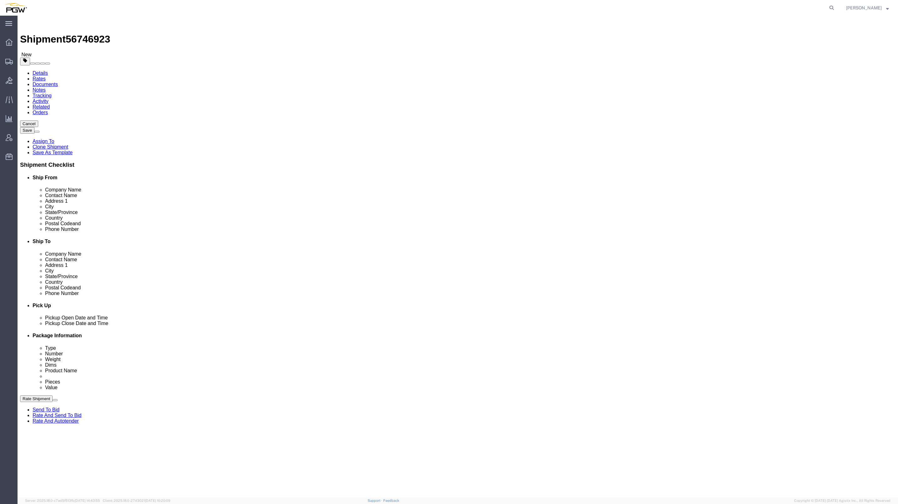
select select "[GEOGRAPHIC_DATA]"
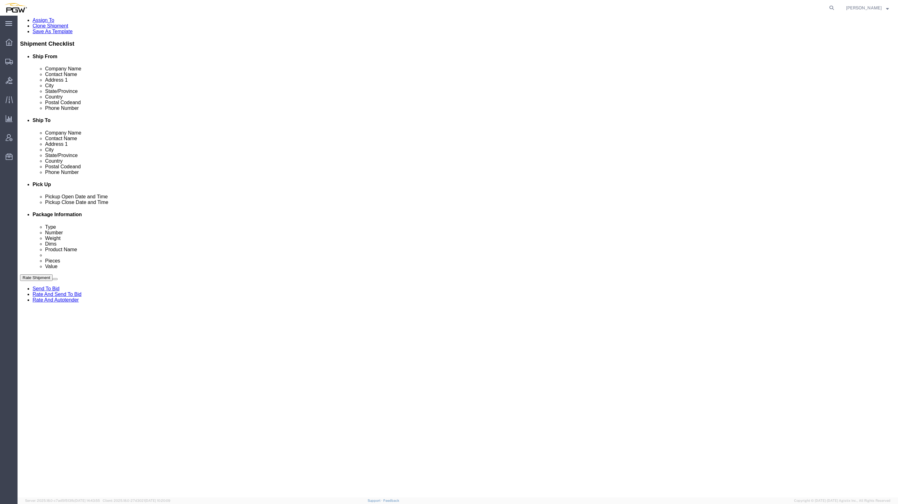
scroll to position [123, 0]
click div "[DATE] 2:14 PM"
click input "2:14 PM"
click input "9:14 PM"
click input "9:00 PM"
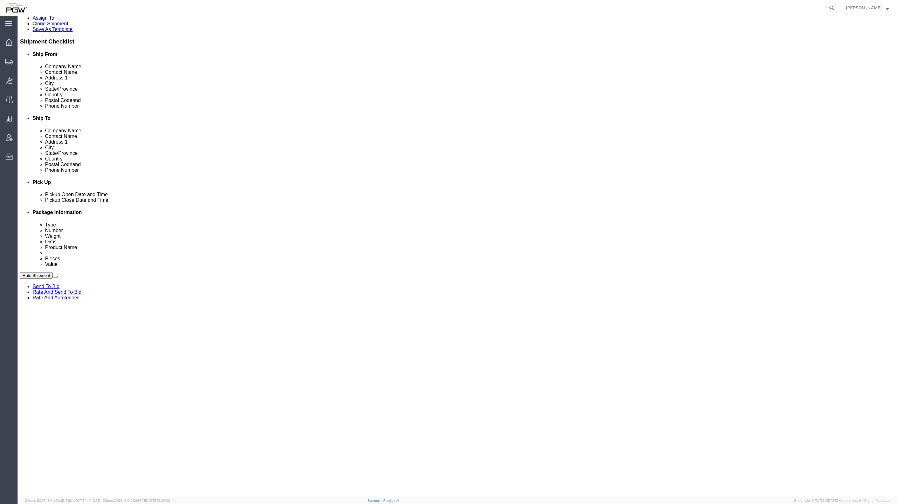
click input "9:00 PM"
type input "9:00 am"
click button "Apply"
click select "Select Account Type Activity ID Airline Appointment Number ASN Batch Request # …"
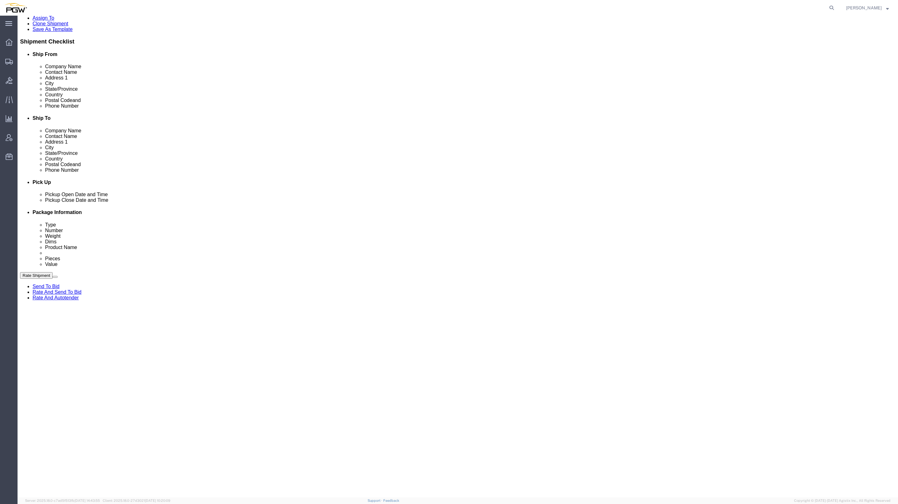
select select "BOL"
click select "Select Account Type Activity ID Airline Appointment Number ASN Batch Request # …"
click div "Select Account Type Activity ID Airline Appointment Number ASN Batch Request # …"
click input "text"
paste input "668039"
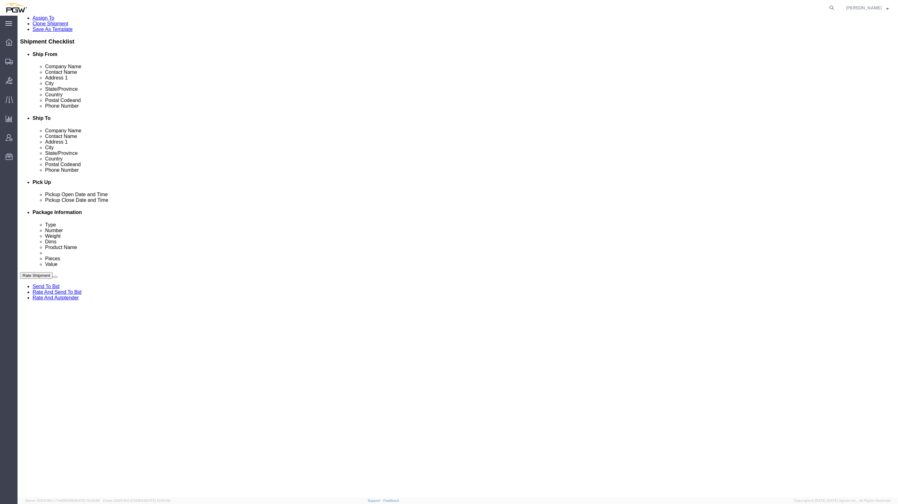
type input "668039"
click input "text"
paste input "668065"
type input "668065"
click select "Select Account Type Activity ID Airline Appointment Number ASN Batch Request # …"
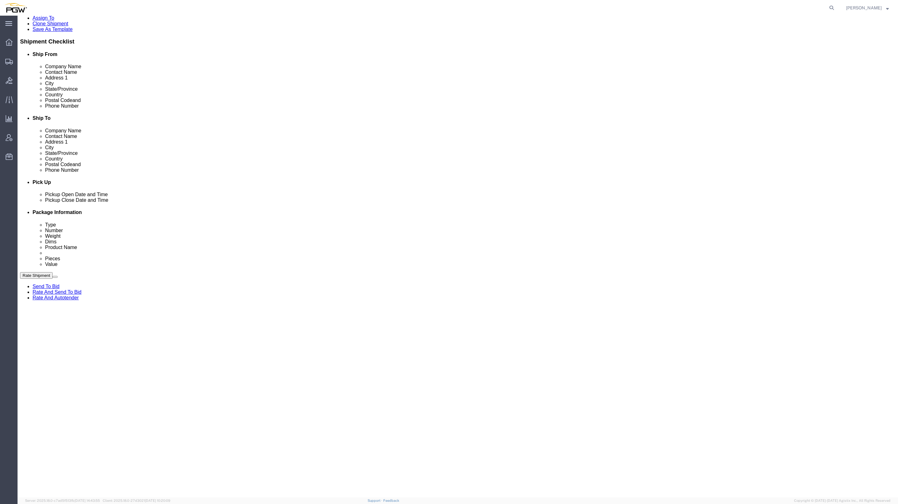
select select "ORDERNUM"
click select "Select Account Type Activity ID Airline Appointment Number ASN Batch Request # …"
select select "ORDERNUM"
click select "Select Account Type Activity ID Airline Appointment Number ASN Batch Request # …"
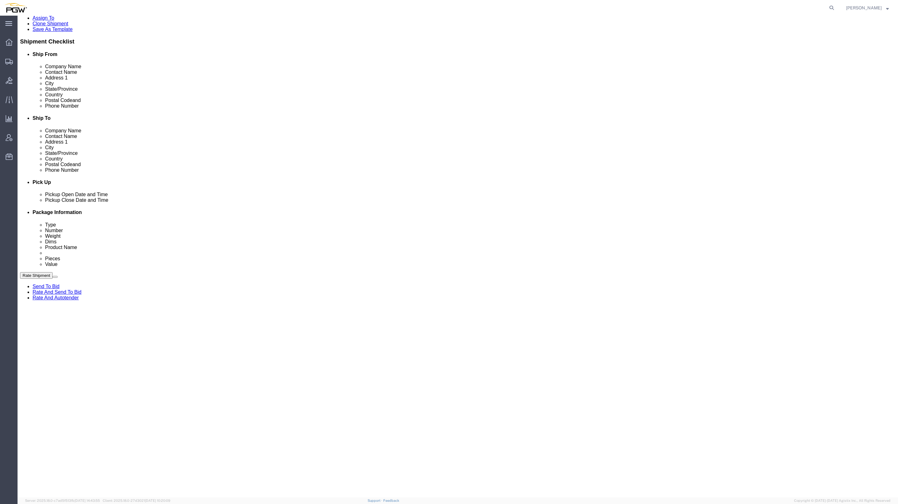
click div "Pickup Date: Pickup Start Date Pickup Start Time Pickup Open Date and Time [DAT…"
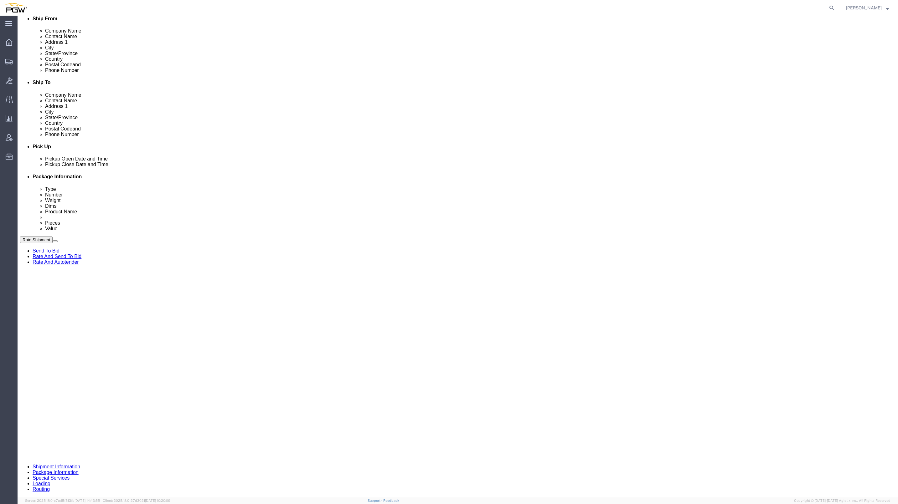
click div "Shipment 56746923 New"
click span "56746923"
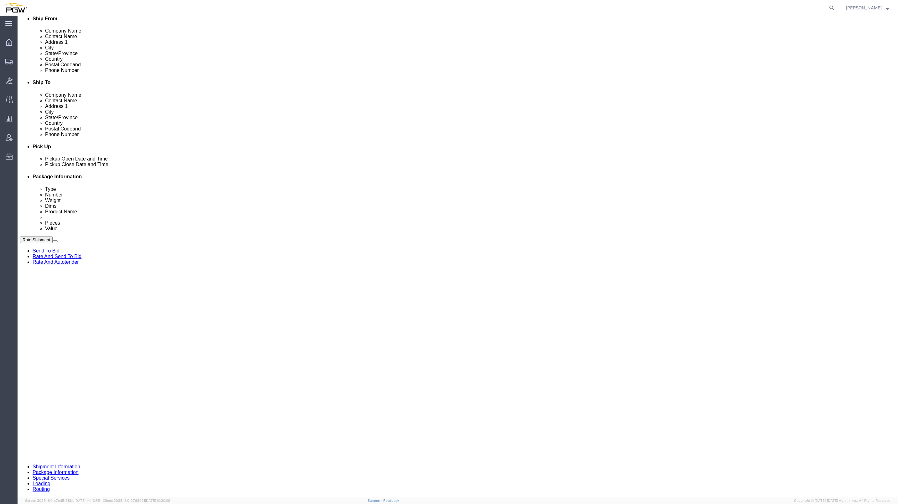
copy span "56746923"
click input "text"
paste input "56746923"
type input "56746923"
drag, startPoint x: 223, startPoint y: 303, endPoint x: 219, endPoint y: 305, distance: 5.0
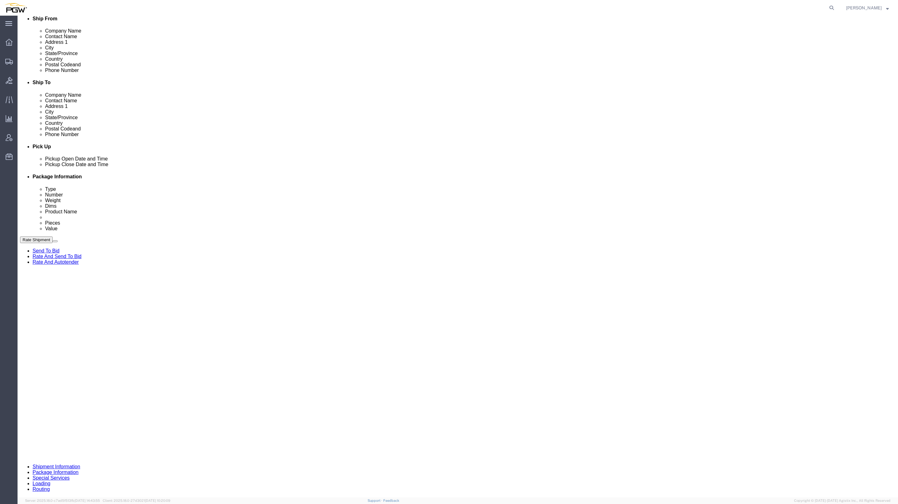
click div "References Add reference"
click div "Cancel Save Assign To Clone Shipment Save As Template Shipment Checklist Ship F…"
click button "Continue"
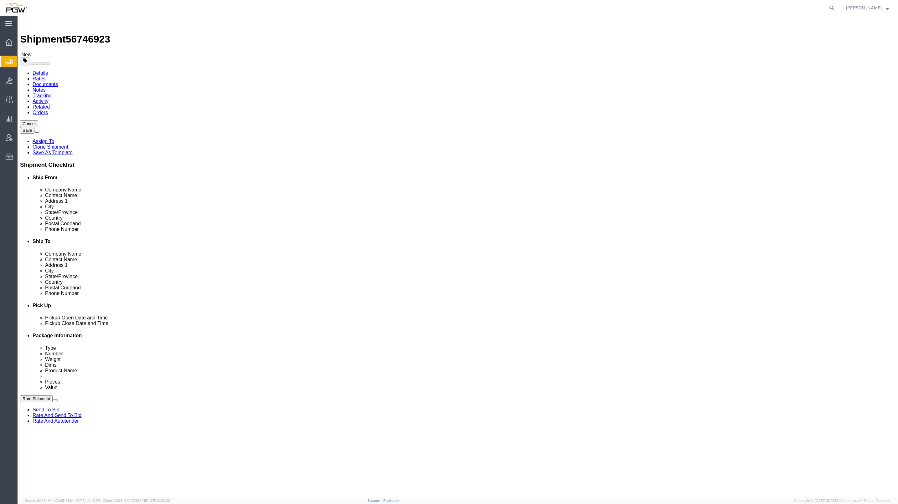
click div "Package Type Select Bale(s) Basket(s) Bolt(s) Bottle(s) Buckets Bulk Bundle(s) …"
click input "1"
type input "16"
drag, startPoint x: 152, startPoint y: 276, endPoint x: 133, endPoint y: 274, distance: 18.6
click div "1"
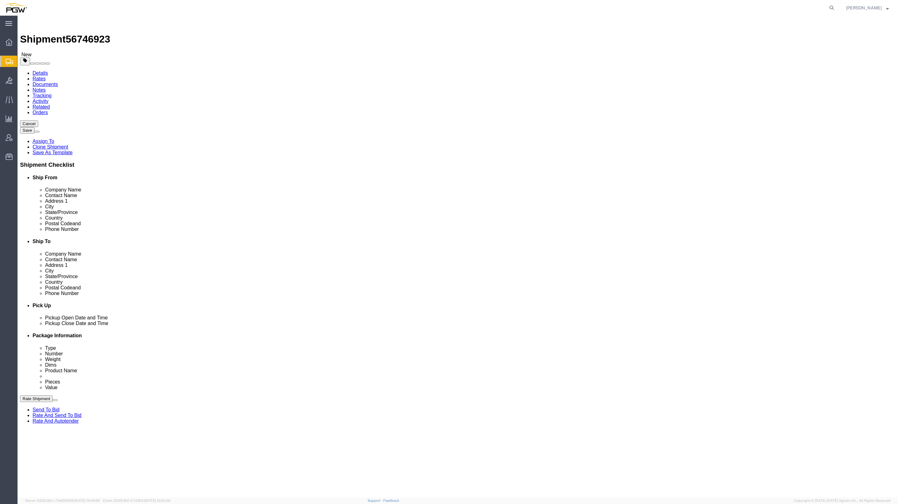
type input "3"
drag, startPoint x: 139, startPoint y: 146, endPoint x: 130, endPoint y: 143, distance: 8.9
click div "1.00 Select kgs lbs"
paste input "3,913"
click input "13,913.00"
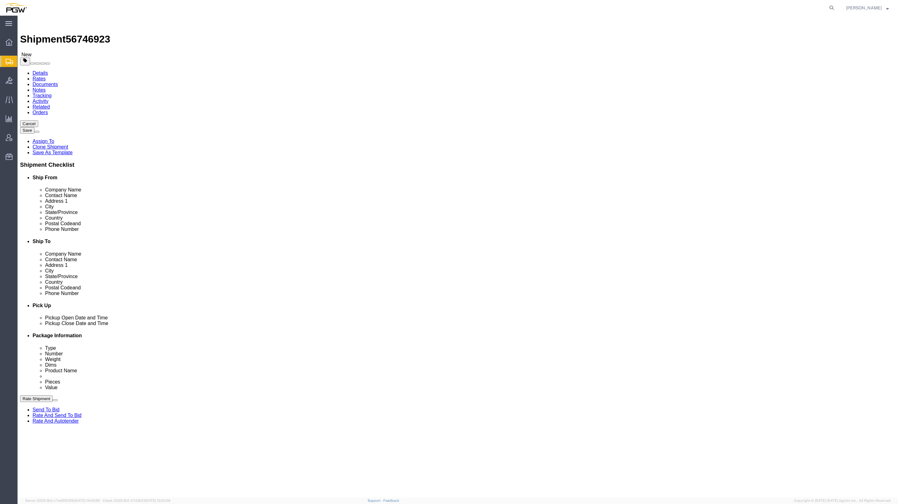
click input "13,913.00"
type input "13913.00"
click div "16 x Your Packaging Package Type Select Bale(s) Basket(s) Bolt(s) Bottle(s) Buc…"
click input "1.00"
type input "1446.00"
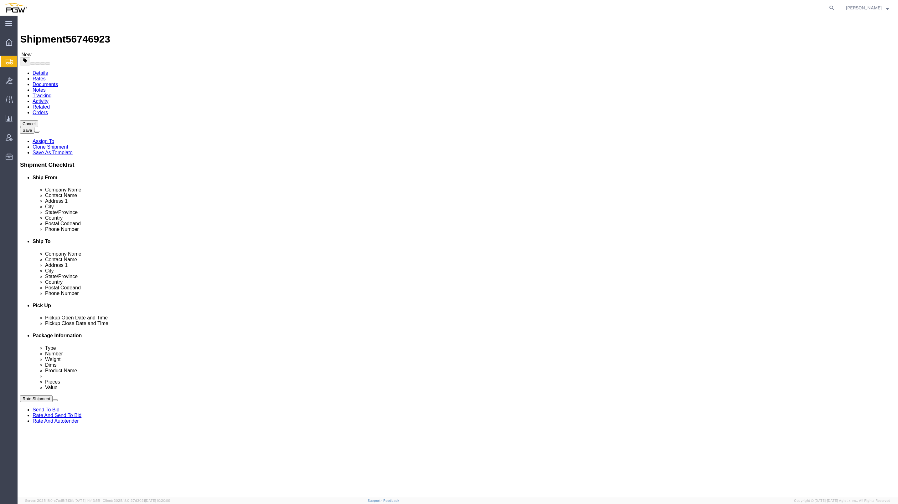
click dd "0.00 Each"
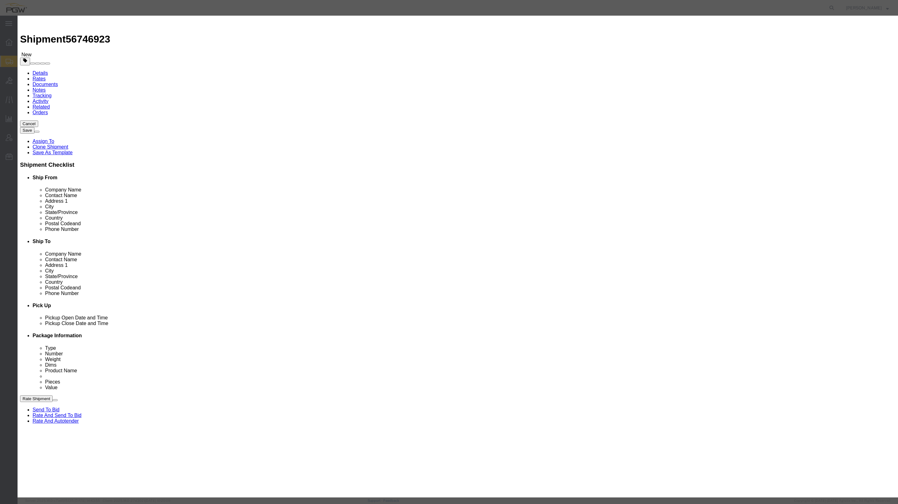
drag, startPoint x: 336, startPoint y: 61, endPoint x: 331, endPoint y: 61, distance: 4.7
click input "0.00"
type input "16.00"
type input "16"
click div "Save & Add Another Save & Close Close"
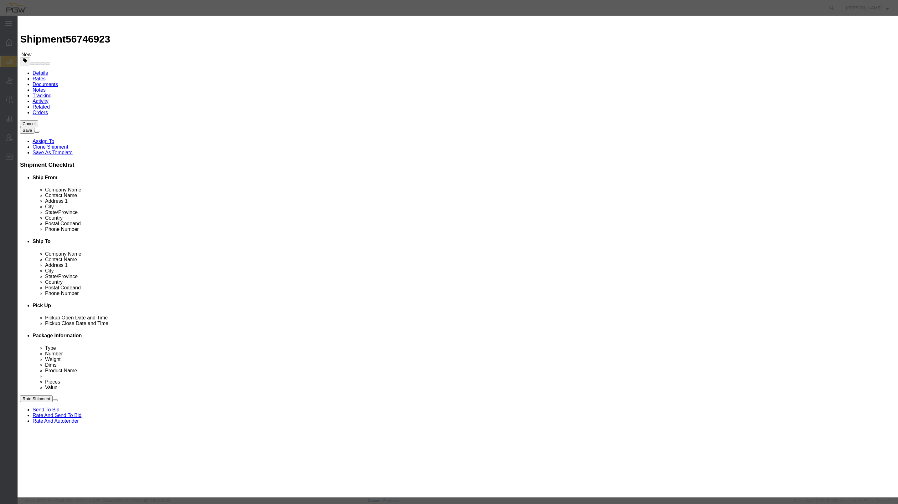
click button "Save & Close"
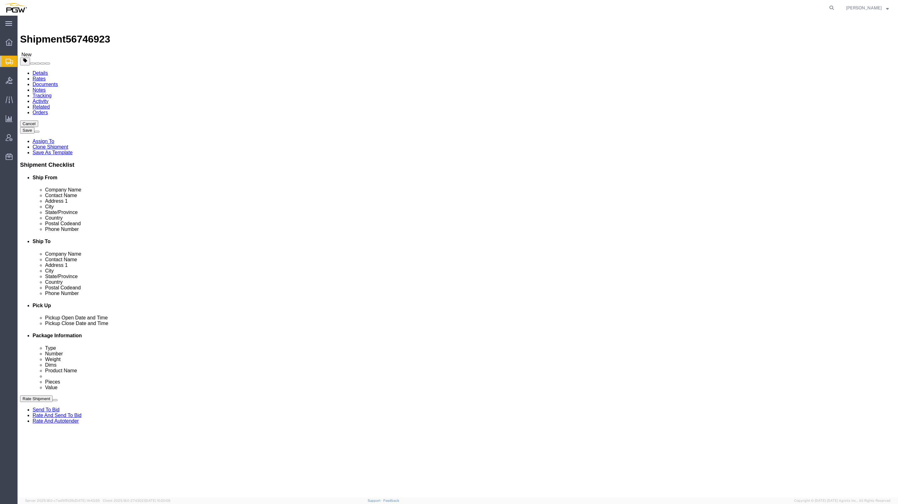
click dd "0.00 Each"
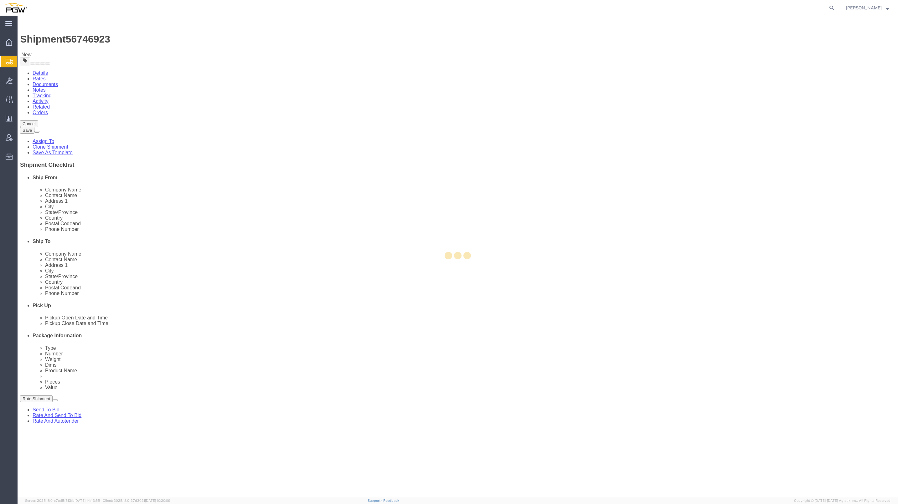
drag, startPoint x: 93, startPoint y: 352, endPoint x: 124, endPoint y: 230, distance: 125.3
click at [110, 301] on div at bounding box center [458, 257] width 880 height 482
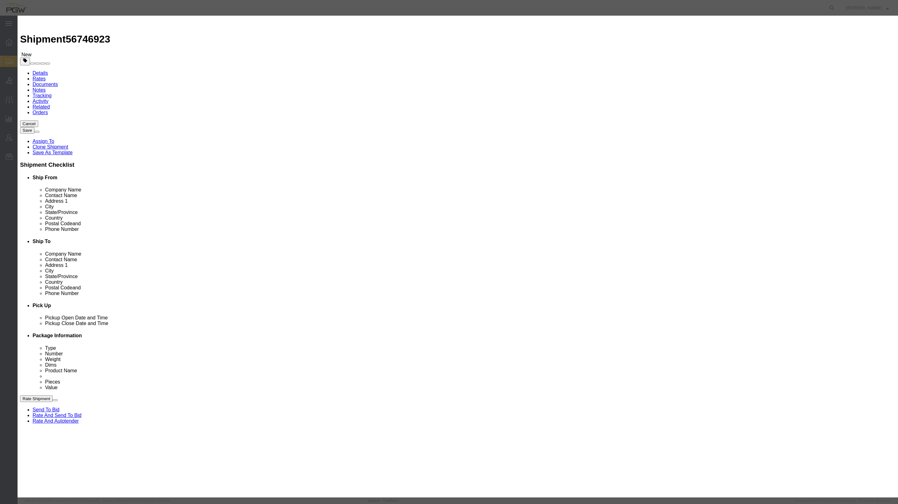
drag, startPoint x: 336, startPoint y: 59, endPoint x: 327, endPoint y: 58, distance: 8.7
click div "0.00"
type input "3.00"
type input "3"
click button "Save & Close"
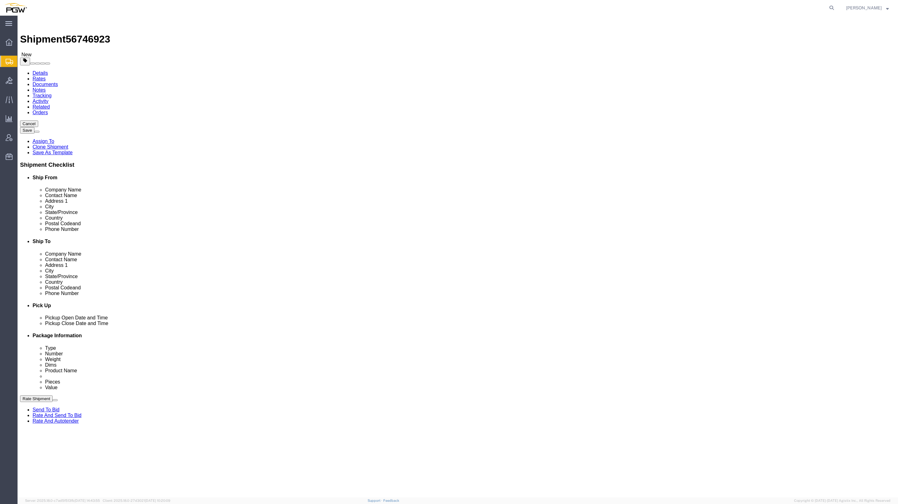
click div "Previous Continue"
click button "Continue"
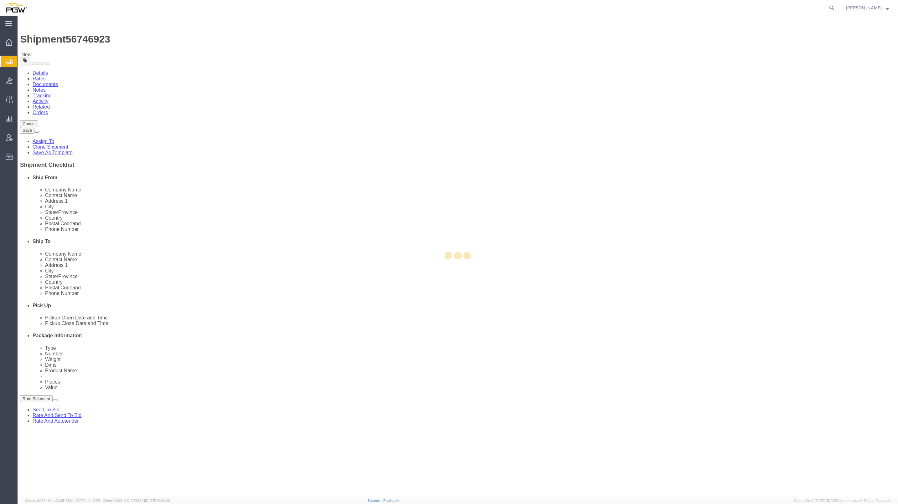
select select
select select "COSTCENTER"
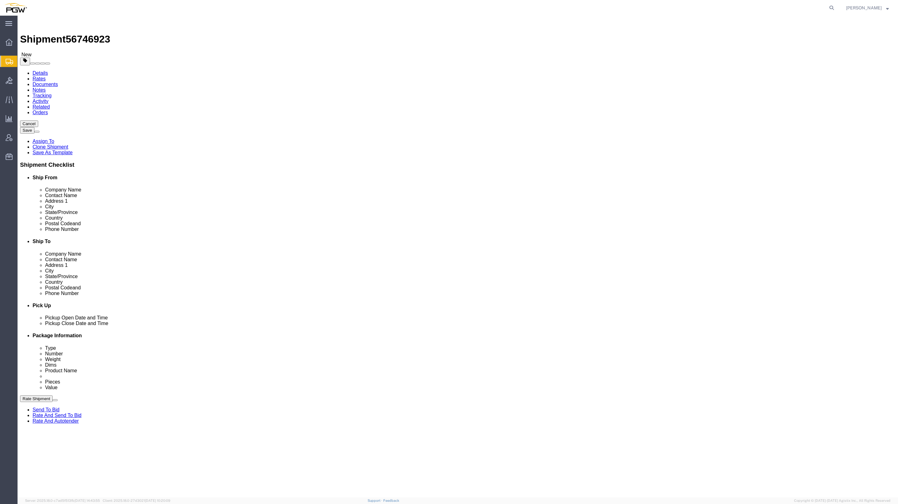
click button "Rate Shipment"
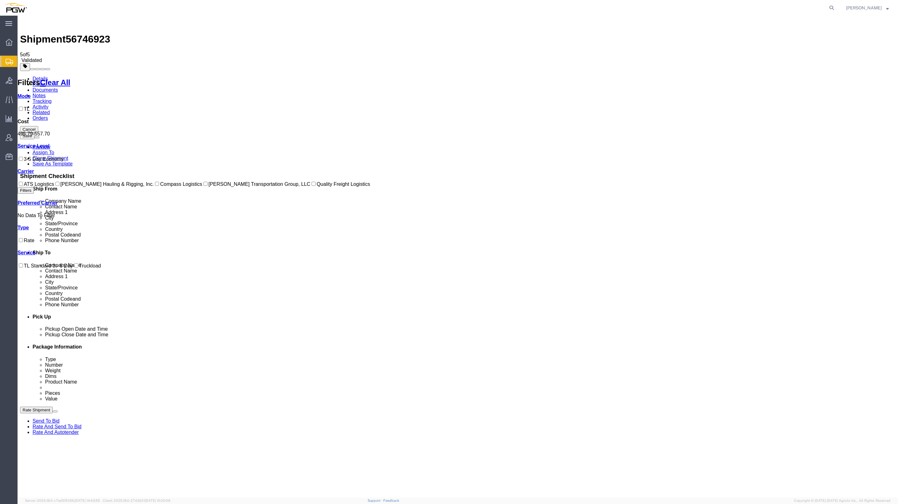
click at [79, 435] on link "Rate And Autotender" at bounding box center [56, 432] width 46 height 5
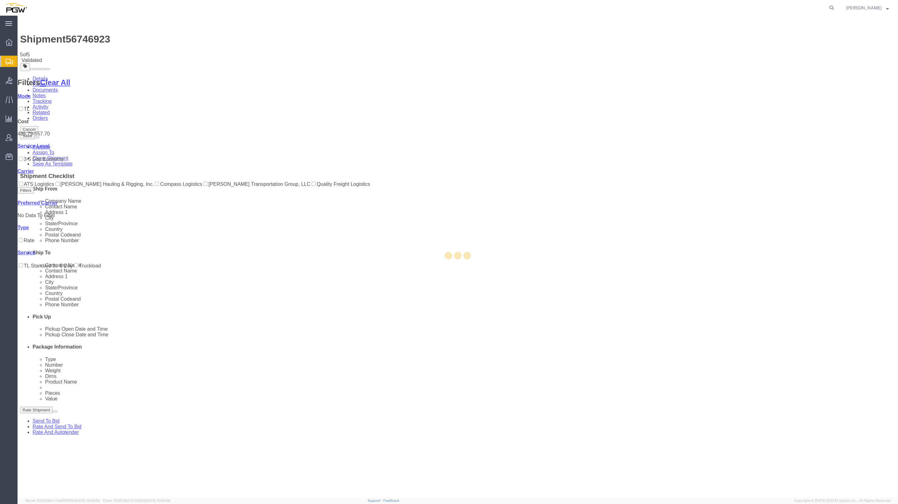
select select "62891"
select select "28299"
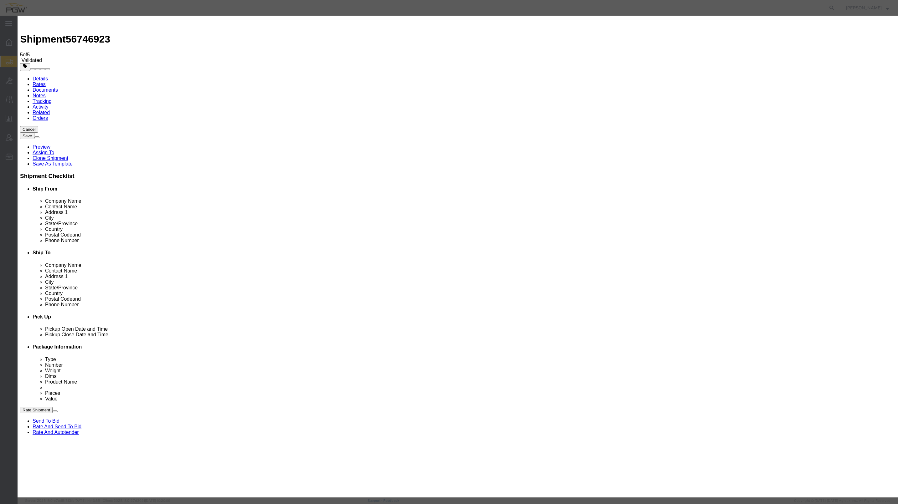
click input "3"
type input "2"
click input "2"
click select "Price Carrier Rank"
select select "LANE_RANK"
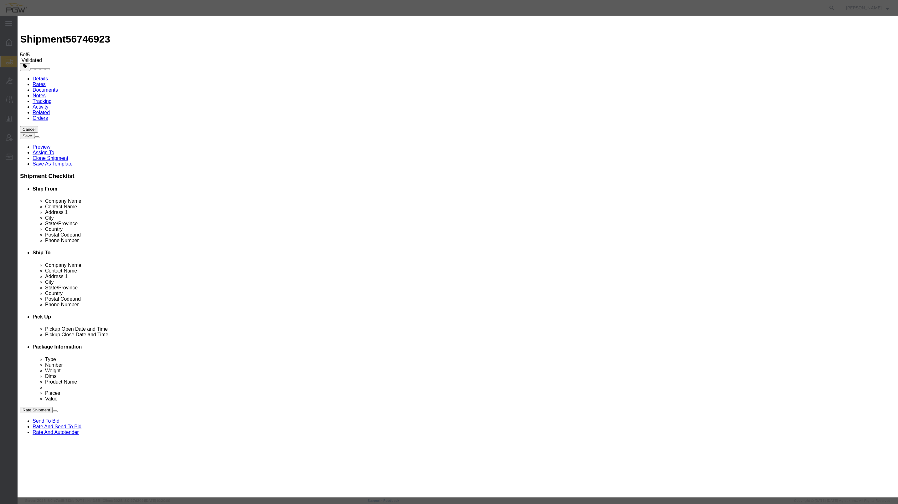
click select "Price Carrier Rank"
click button "Save Auto-Tender"
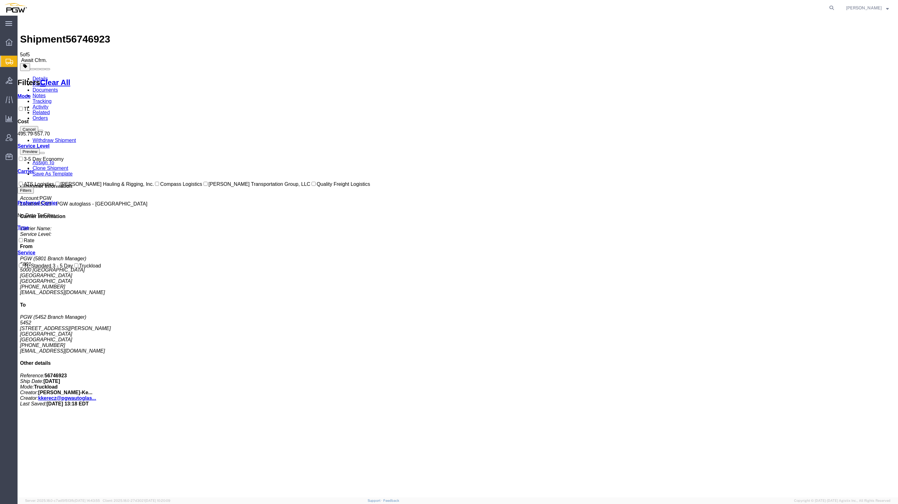
click at [78, 33] on span "56746923" at bounding box center [88, 38] width 44 height 11
copy span "56746923"
click at [95, 33] on span "56746923" at bounding box center [88, 38] width 44 height 11
click at [100, 33] on span "56746923" at bounding box center [88, 38] width 44 height 11
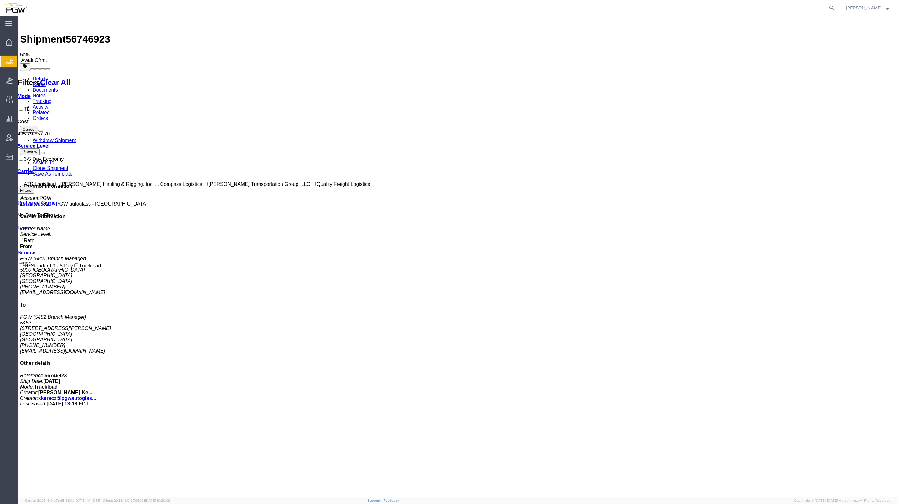
click at [100, 33] on span "56746923" at bounding box center [88, 38] width 44 height 11
copy span "56746923"
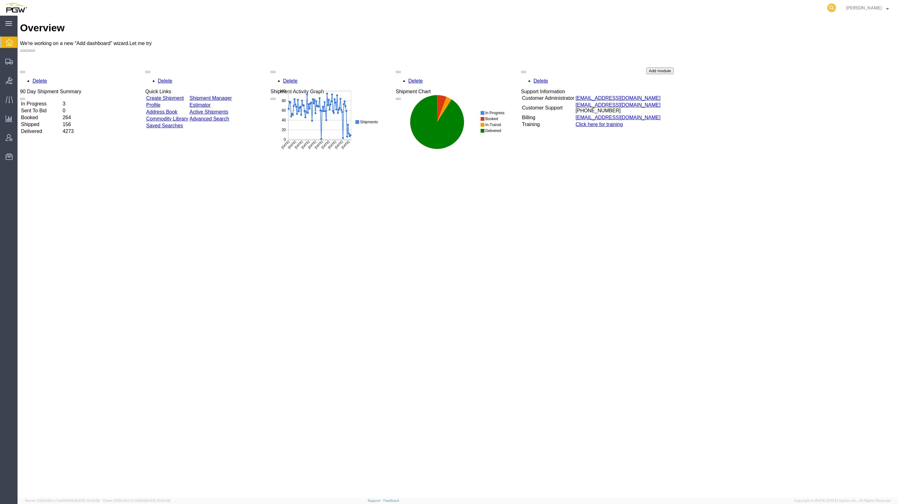
click at [827, 7] on icon at bounding box center [831, 7] width 9 height 9
click at [766, 7] on input "search" at bounding box center [732, 7] width 190 height 15
paste input "56746923"
type input "56746923"
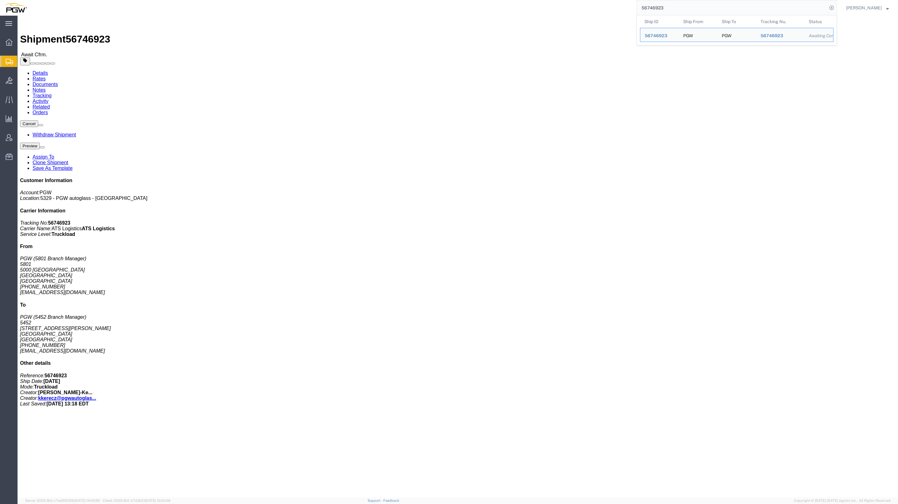
click at [0, 0] on span "Create from Template" at bounding box center [0, 0] width 0 height 0
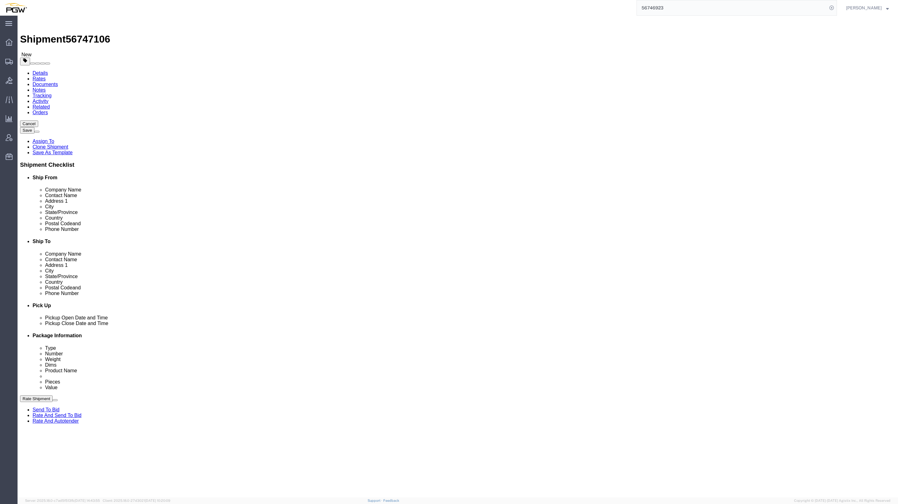
select select "62891"
select select
type input "585"
select select "28385"
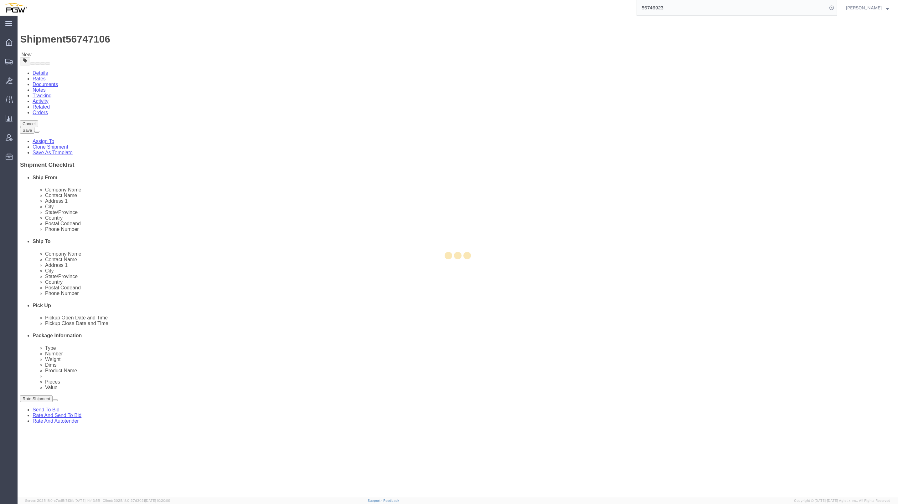
click at [566, 132] on div at bounding box center [458, 257] width 880 height 482
type input "5585"
type input "PGW"
type input "5585 Branch Manager"
type input "4400 NW 41st Street"
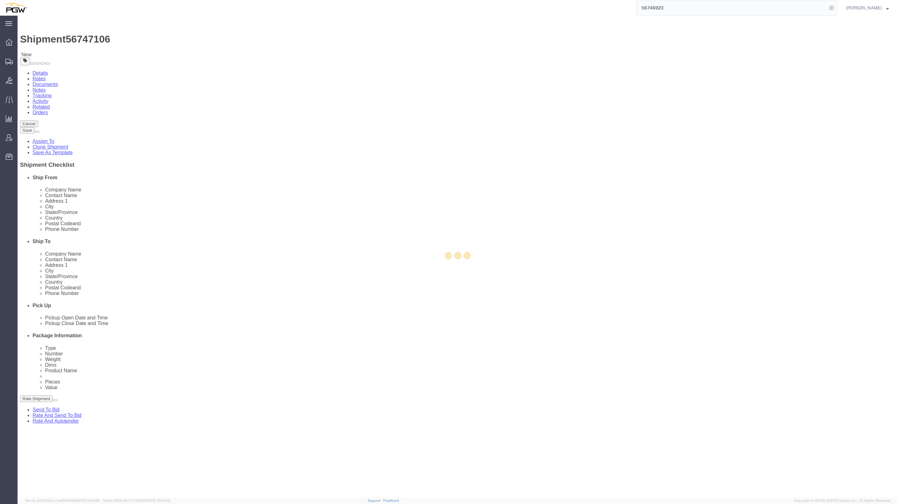
type input "Suite 550"
type input "Riverside"
type input "64150"
type input "816-842-0246"
type input "lkqsp_o_pm_5585@pgwag.com"
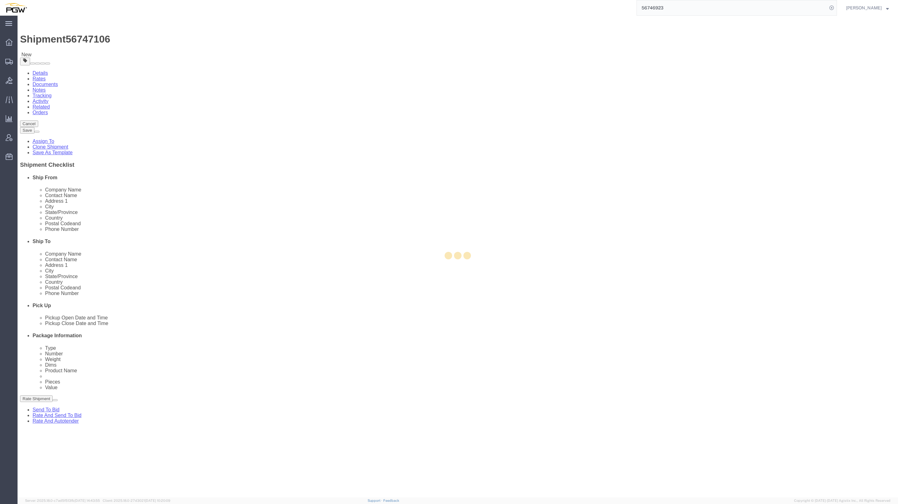
select select "MO"
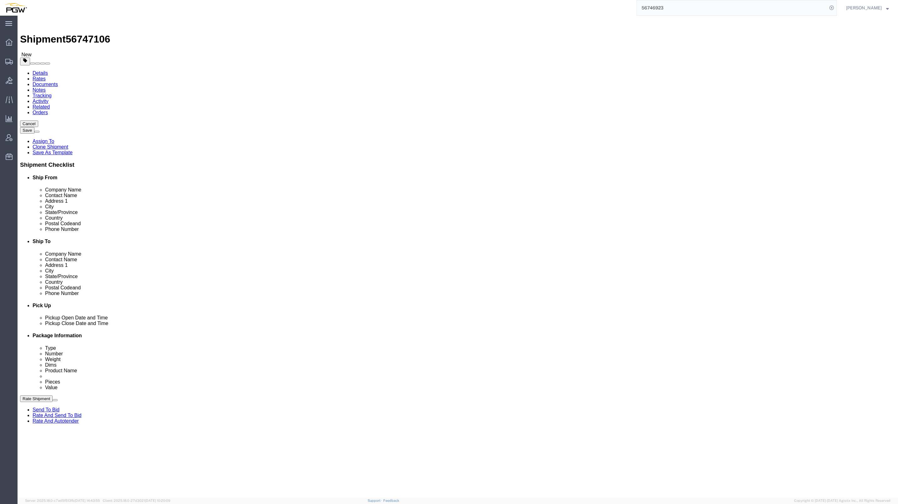
click div "Sep 08 2025 2:22 PM"
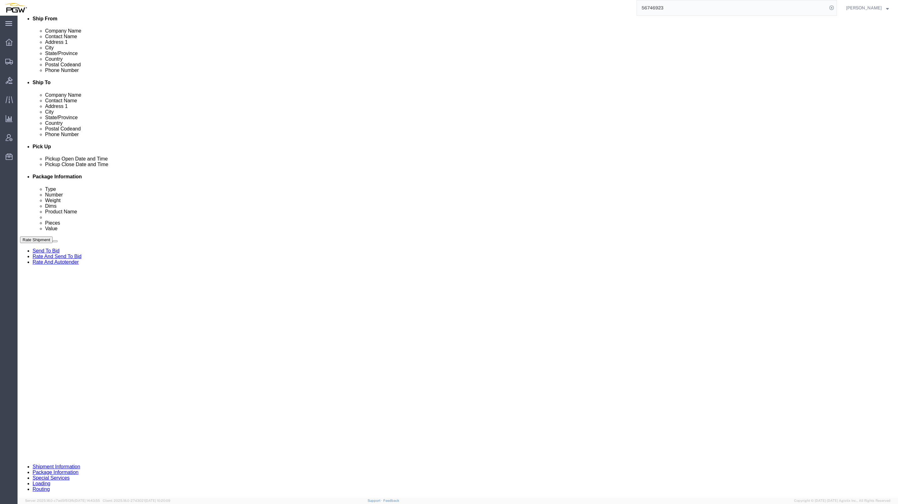
click input "2:22 PM"
type input "10:00 AM"
click button "Apply"
click select "Select Account Type Activity ID Airline Appointment Number ASN Batch Request # …"
select select "BOL"
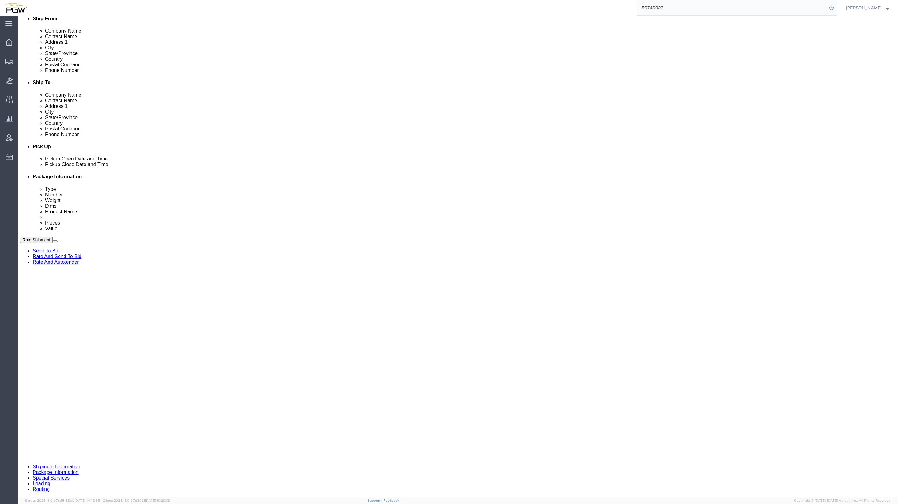
click select "Select Account Type Activity ID Airline Appointment Number ASN Batch Request # …"
click span "56747106"
copy span "56747106"
click input "text"
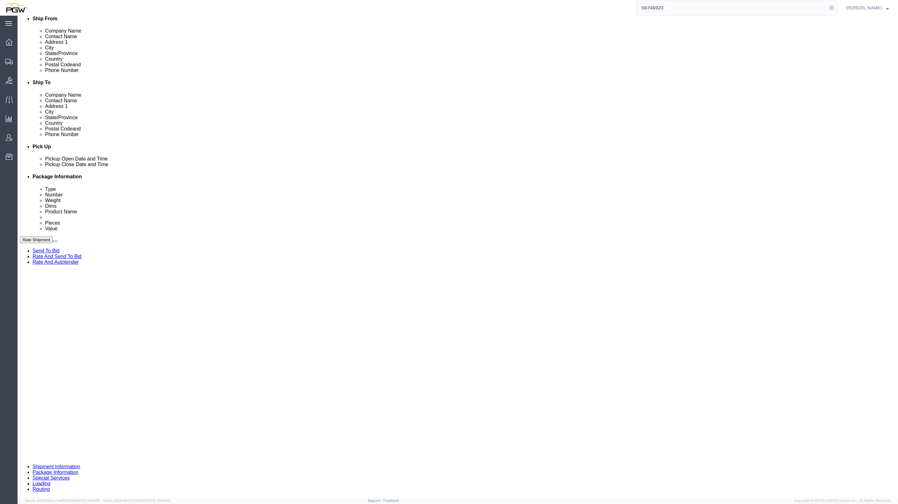
paste input "56747106"
type input "56747106"
click input "text"
paste input "668062"
type input "668062"
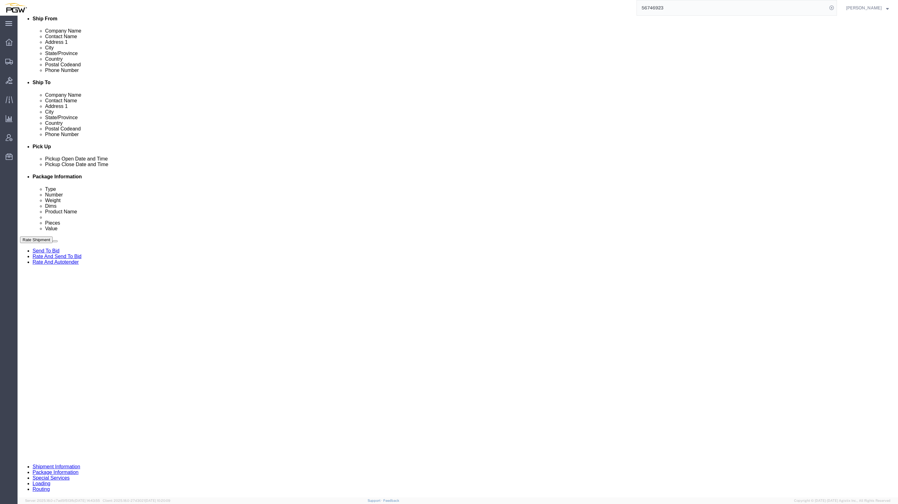
click select "Select Account Type Activity ID Airline Appointment Number ASN Batch Request # …"
select select "ORDERNUM"
click select "Select Account Type Activity ID Airline Appointment Number ASN Batch Request # …"
click span "56747106"
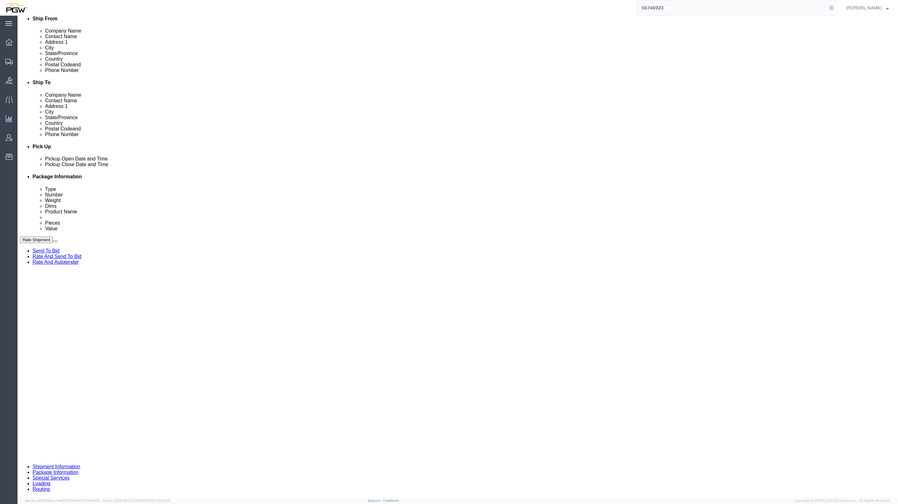
copy span "56747106"
click button "Continue"
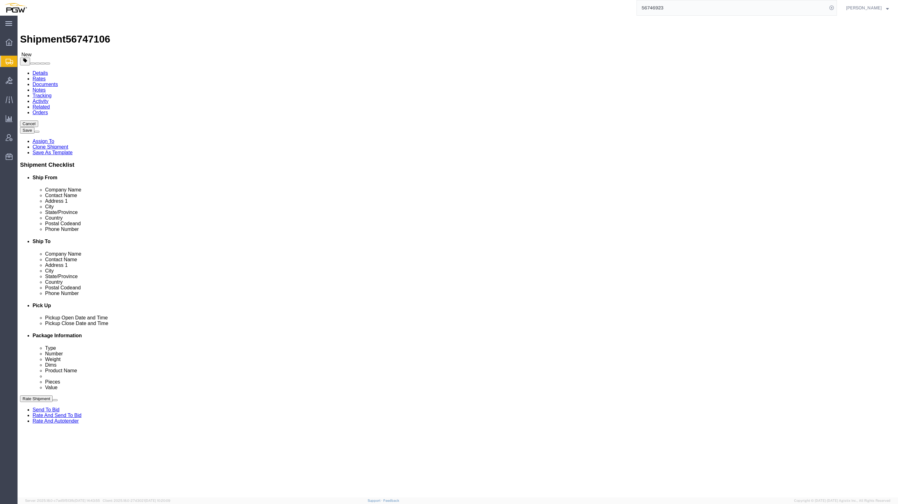
click button "button"
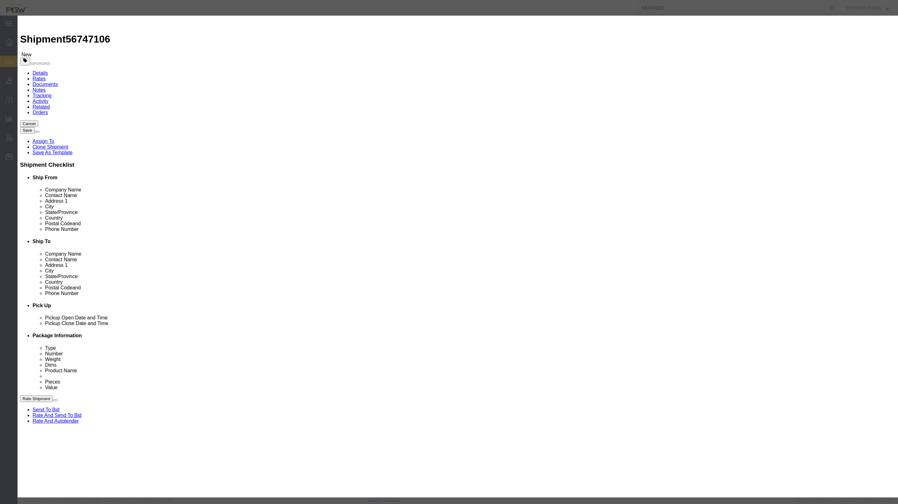
click button "Yes"
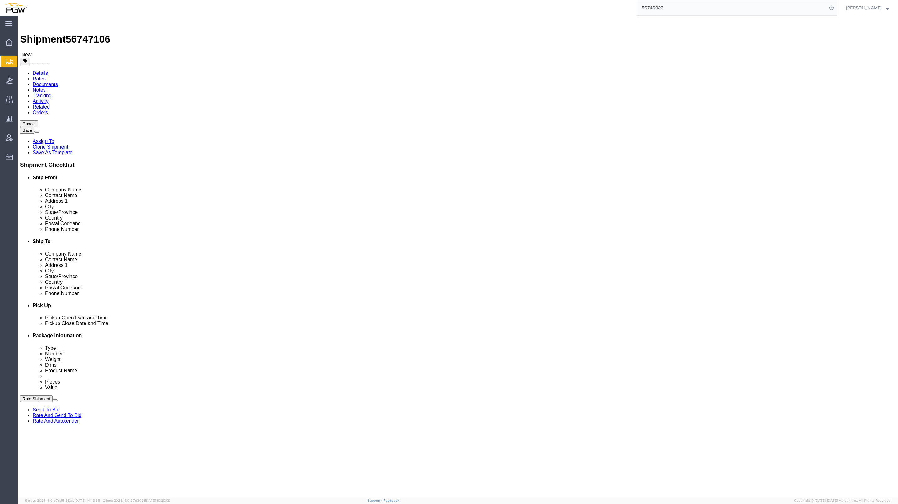
drag, startPoint x: 145, startPoint y: 124, endPoint x: 128, endPoint y: 121, distance: 17.4
click div "Number 1"
type input "20"
click dd "0.00 Each"
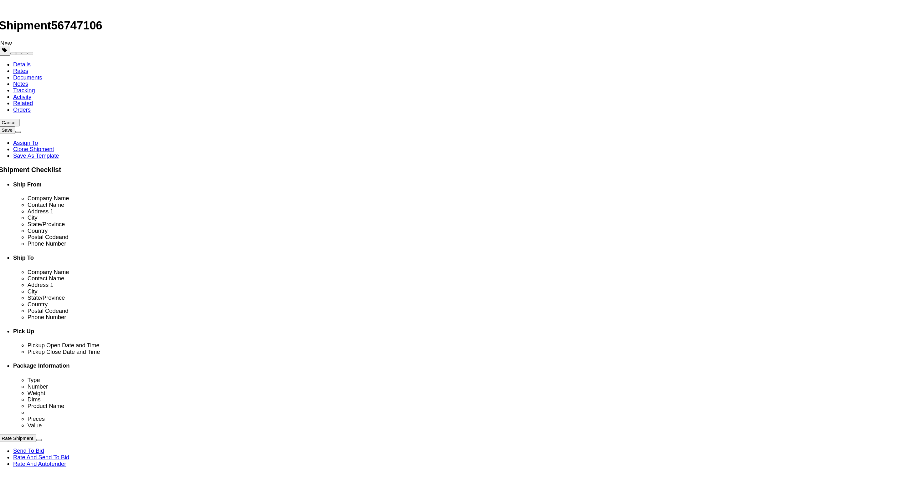
click input "0.00"
type input "20.00"
type input "20"
click button "Save & Close"
click input "1.00"
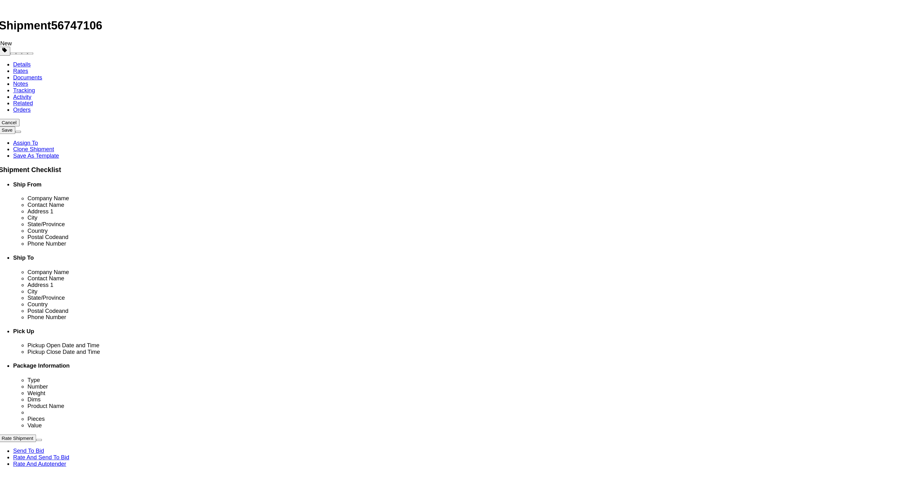
type input "15712.00"
click button "Continue"
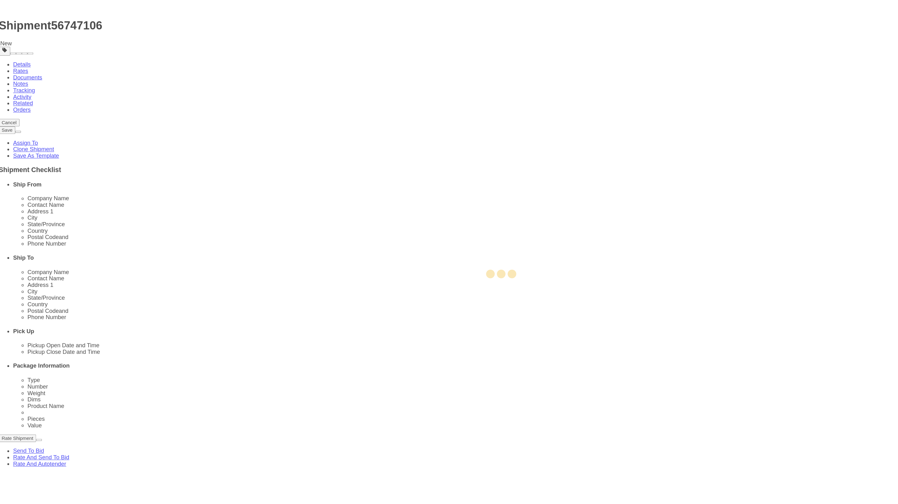
select select
select select "COSTCENTER"
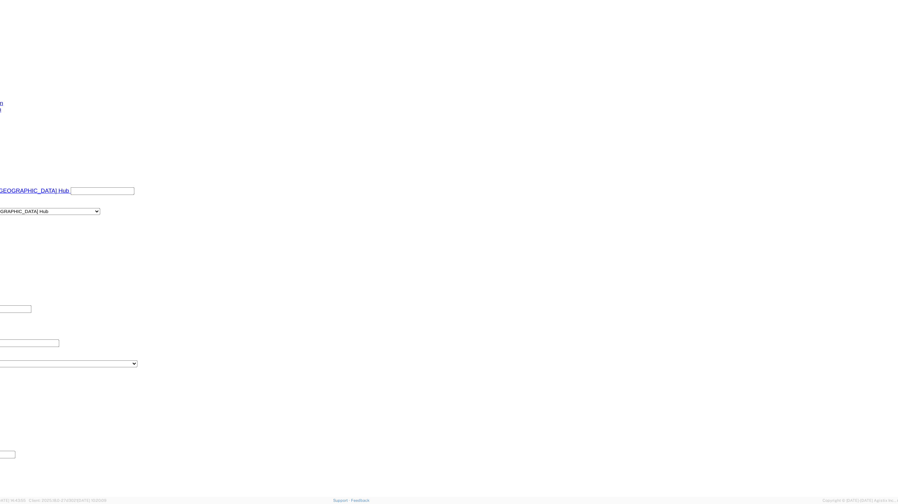
click button "Rate Shipment"
click at [832, 484] on div at bounding box center [458, 257] width 880 height 482
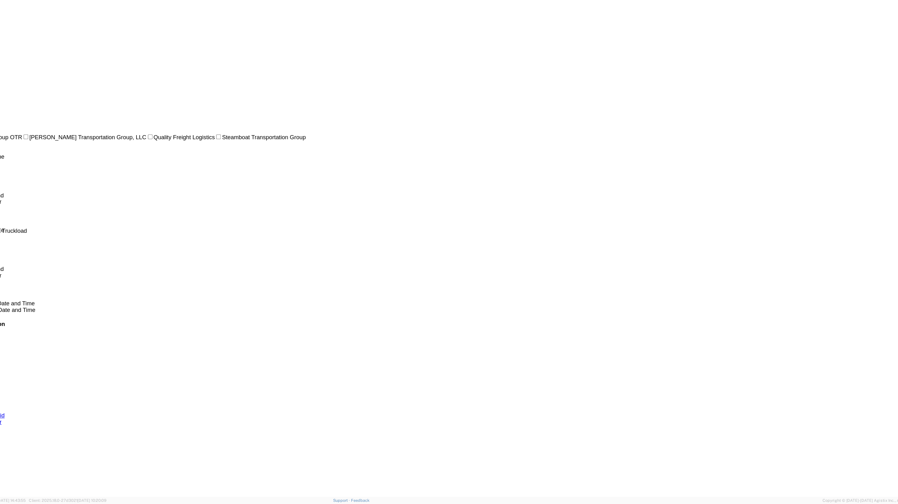
select select "62891"
select select "28385"
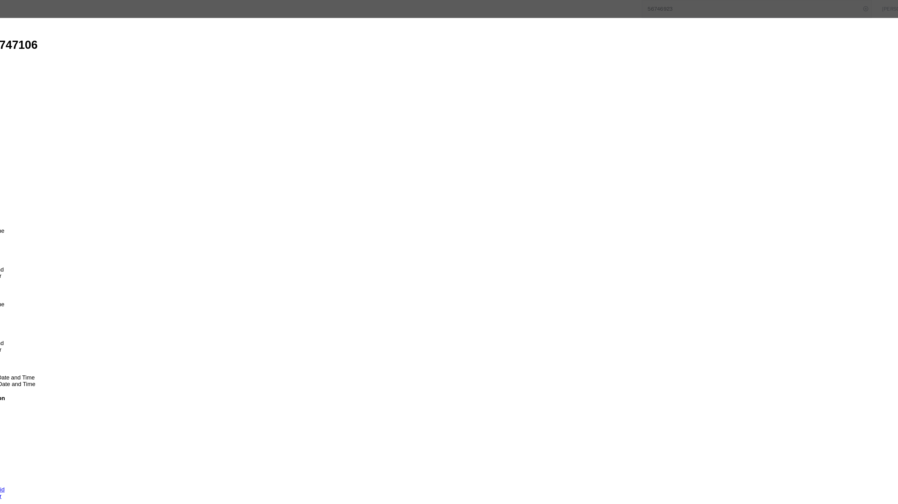
type input "2"
click input "2"
click select "Price Carrier Rank"
select select "LANE_RANK"
click select "Price Carrier Rank"
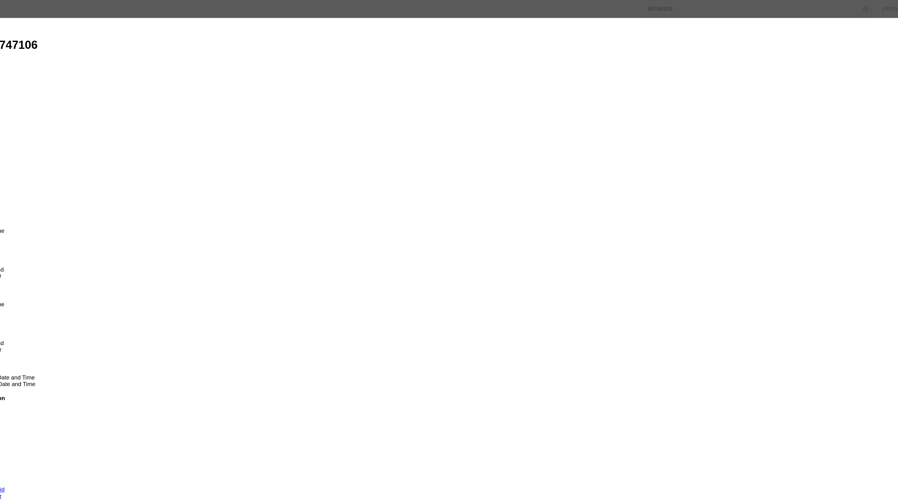
click button "Save Auto-Tender"
